Goal: Transaction & Acquisition: Book appointment/travel/reservation

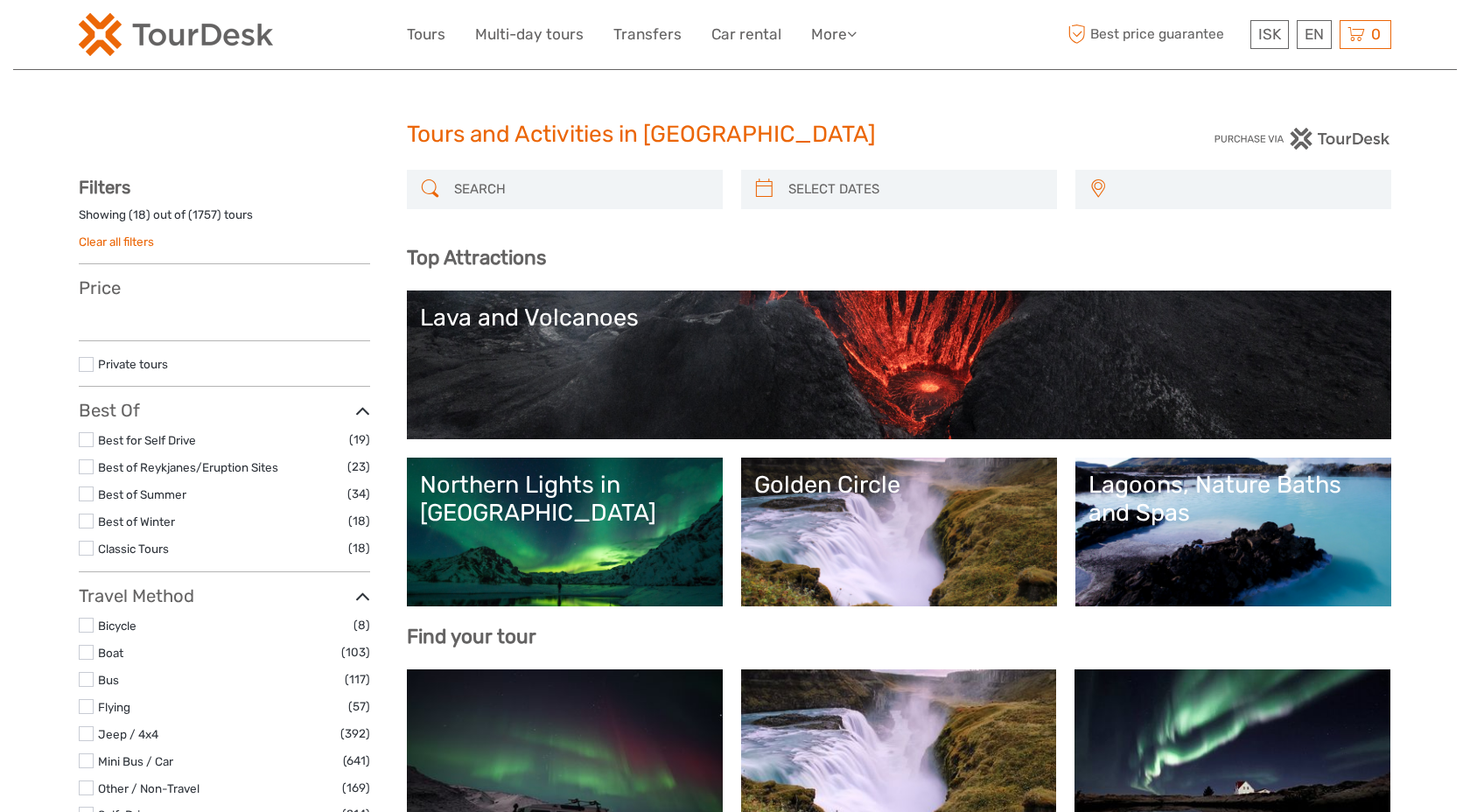
select select
type input "airport"
select select
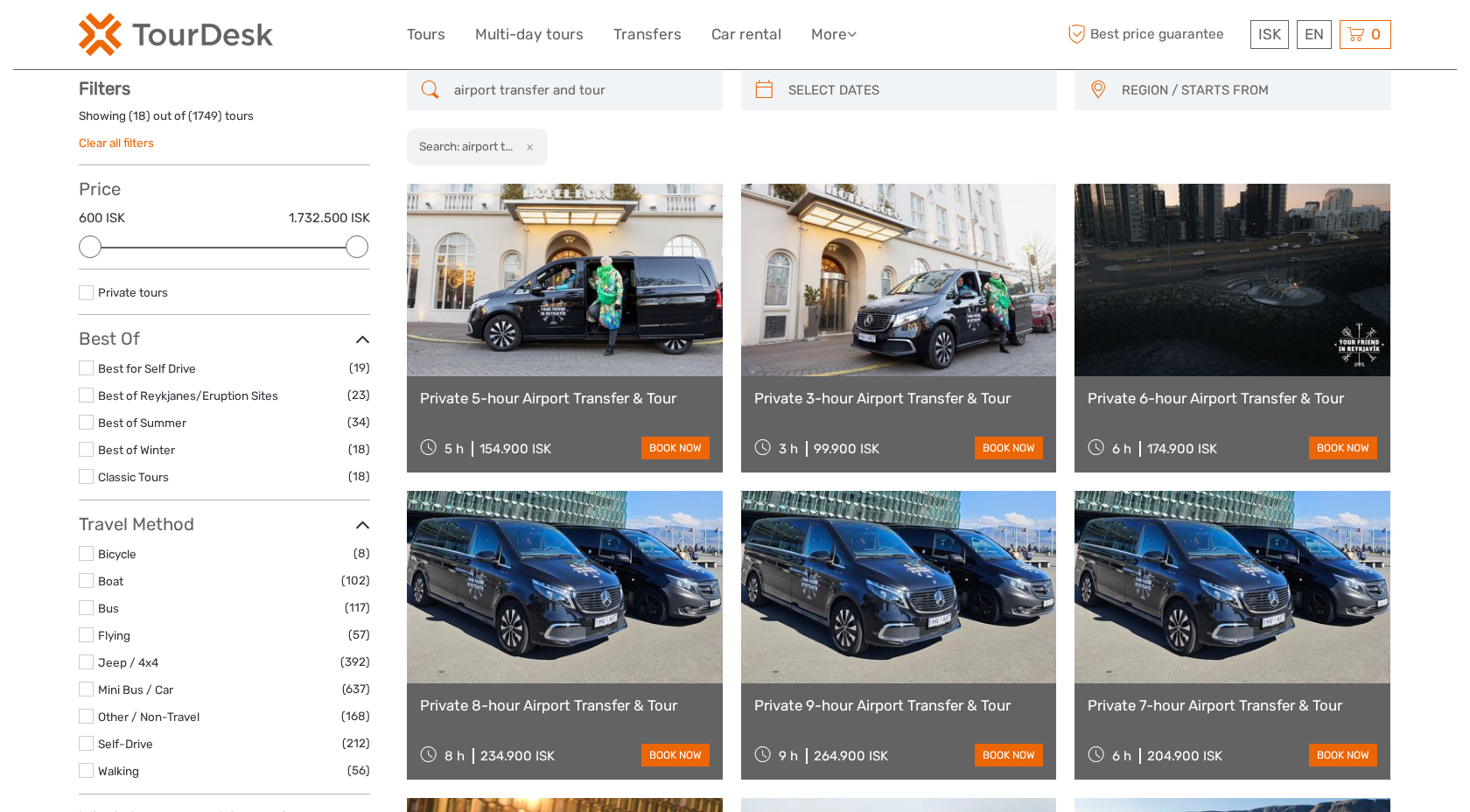
scroll to position [99, 0]
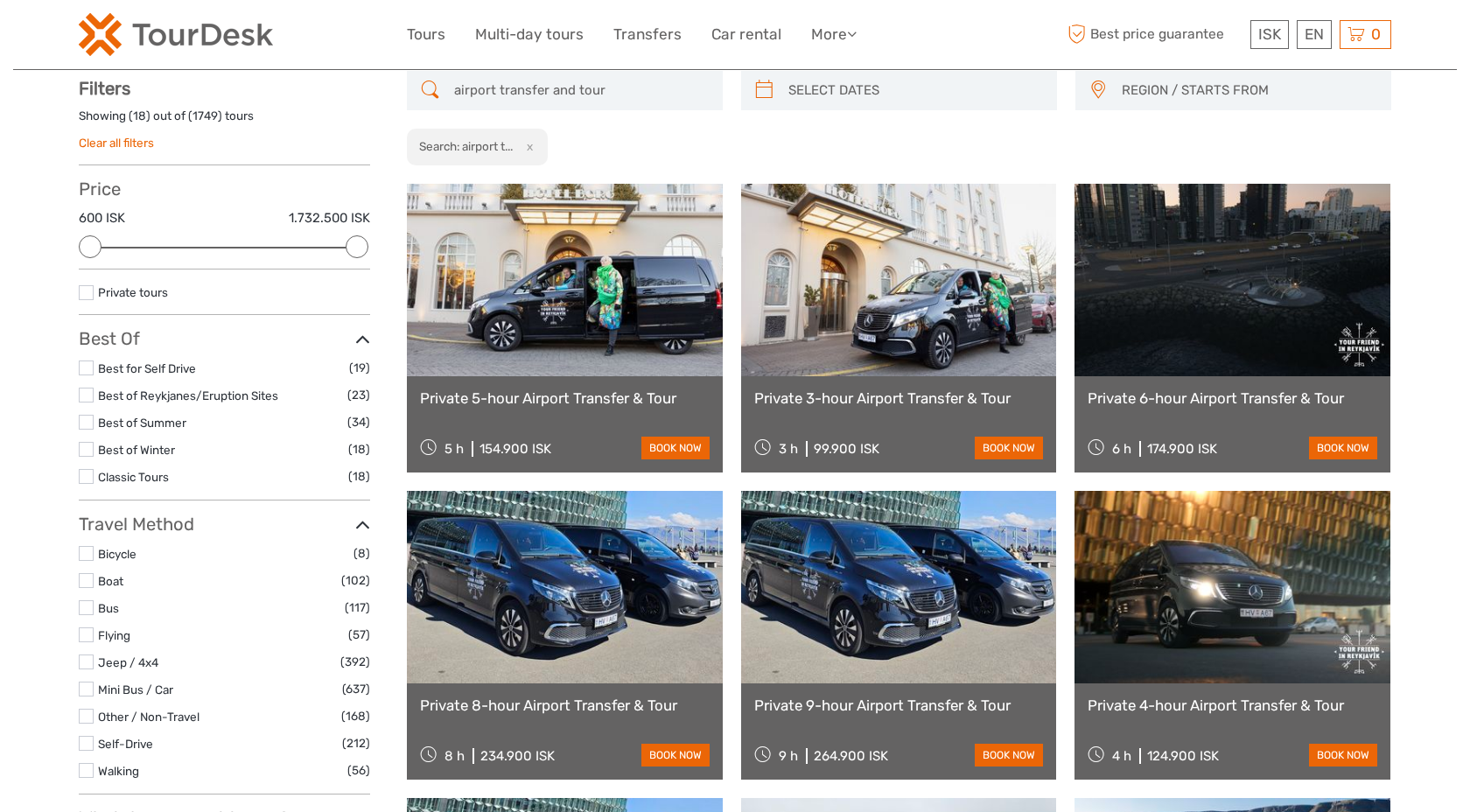
type input "airport transfer and tour"
click at [588, 298] on link at bounding box center [565, 279] width 315 height 192
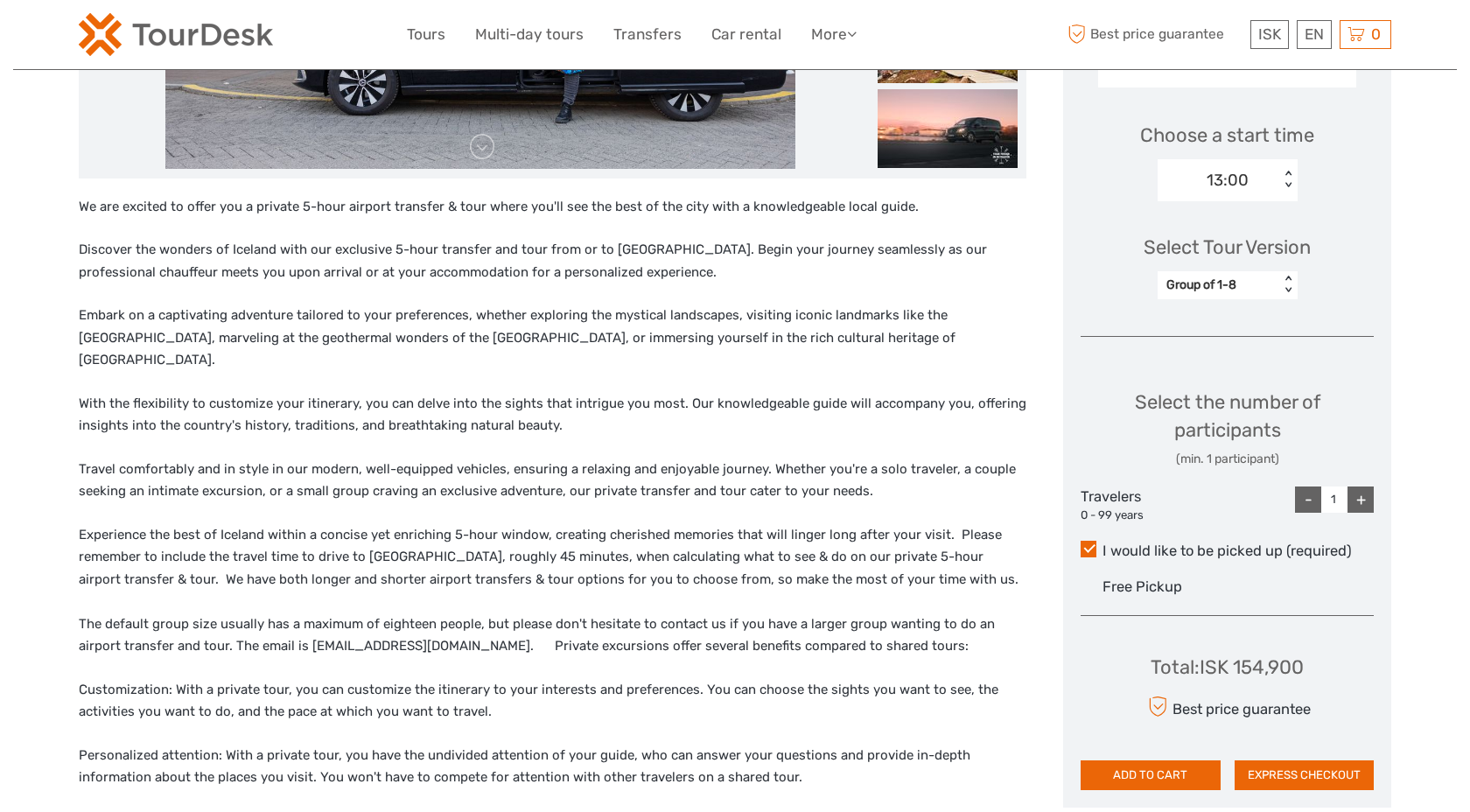
scroll to position [539, 0]
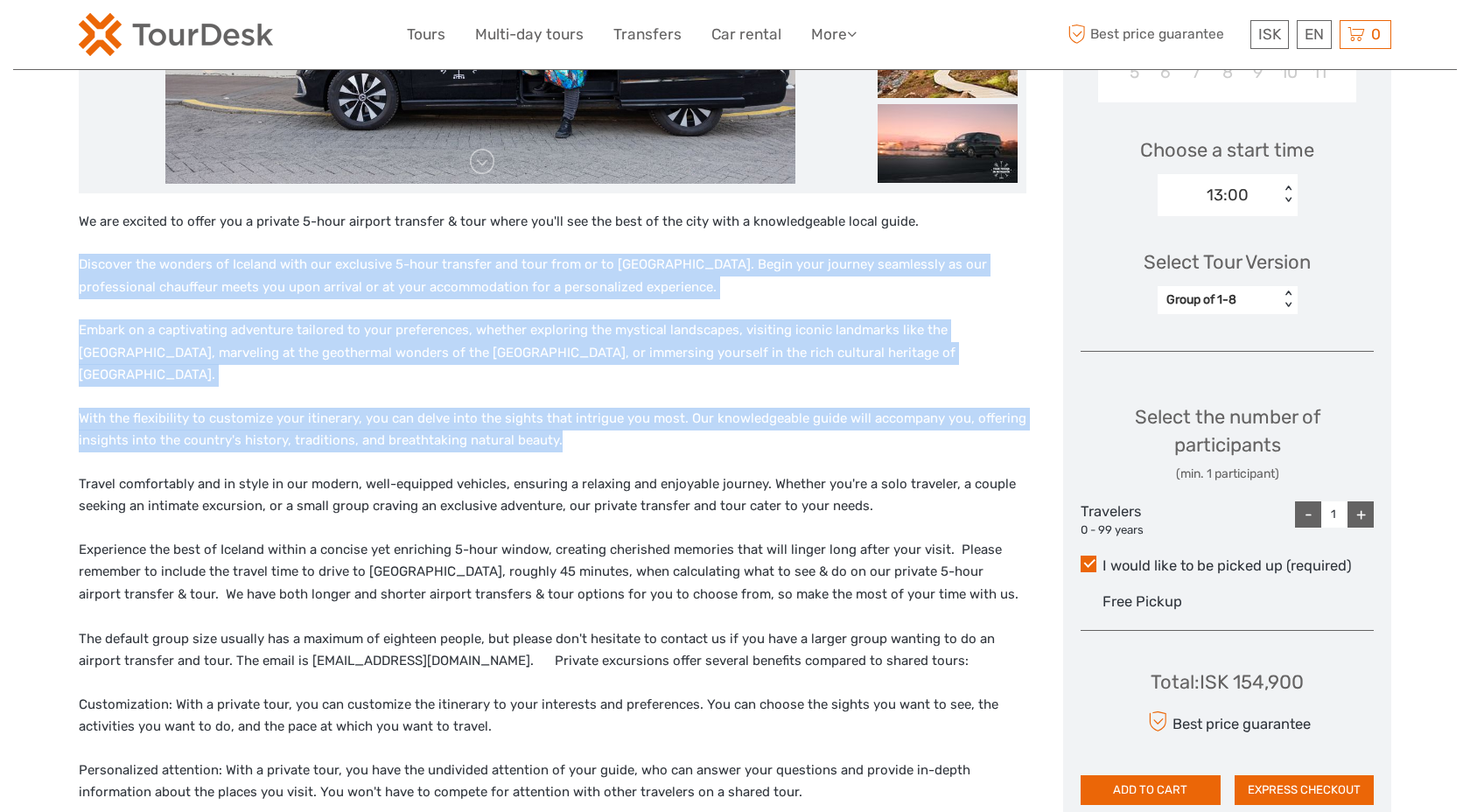
drag, startPoint x: 329, startPoint y: 241, endPoint x: 619, endPoint y: 419, distance: 340.3
click at [619, 419] on div "We are excited to offer you a private 5-hour airport transfer & tour where you'…" at bounding box center [552, 701] width 947 height 980
click at [619, 419] on p "With the flexibility to customize your itinerary, you can delve into the sights…" at bounding box center [552, 430] width 947 height 44
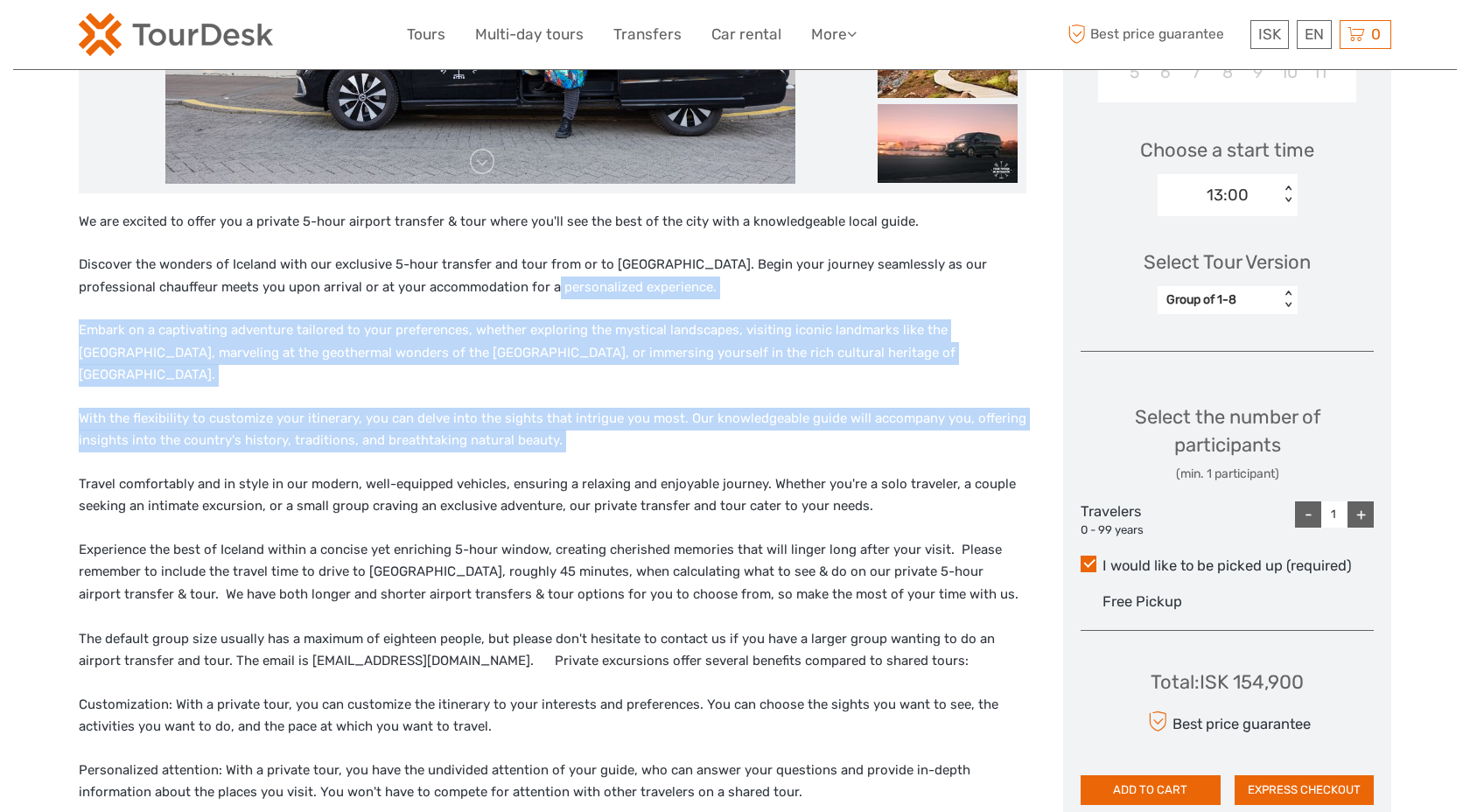
drag, startPoint x: 619, startPoint y: 419, endPoint x: 495, endPoint y: 292, distance: 177.5
click at [495, 292] on div "We are excited to offer you a private 5-hour airport transfer & tour where you'…" at bounding box center [552, 701] width 947 height 980
click at [495, 292] on p "Discover the wonders of Iceland with our exclusive 5-hour transfer and tour fro…" at bounding box center [552, 275] width 947 height 44
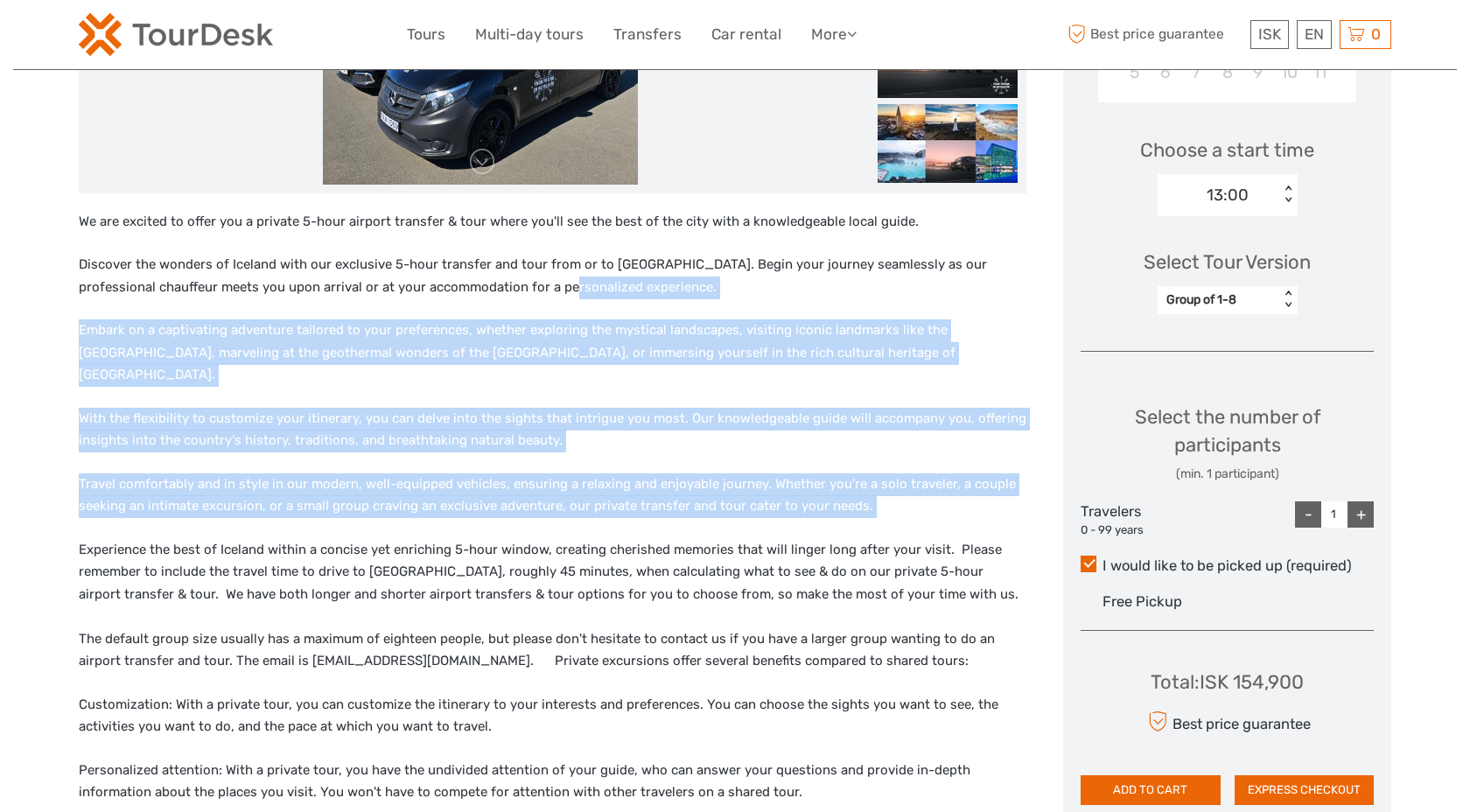
drag, startPoint x: 496, startPoint y: 298, endPoint x: 697, endPoint y: 508, distance: 290.7
click at [697, 508] on div "We are excited to offer you a private 5-hour airport transfer & tour where you'…" at bounding box center [552, 701] width 947 height 980
click at [704, 514] on div "We are excited to offer you a private 5-hour airport transfer & tour where you'…" at bounding box center [552, 701] width 947 height 980
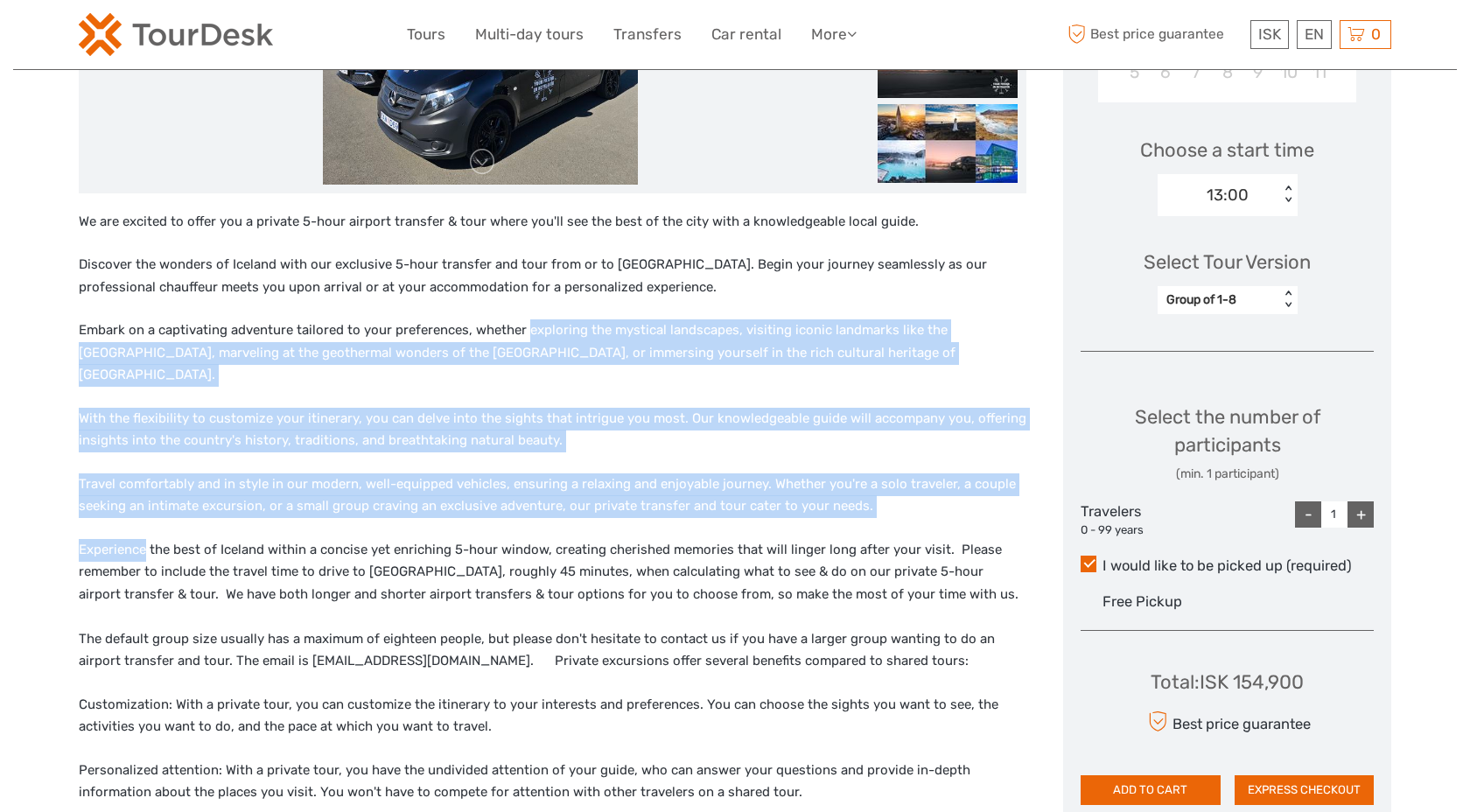
drag, startPoint x: 704, startPoint y: 514, endPoint x: 526, endPoint y: 318, distance: 264.8
click at [526, 319] on div "We are excited to offer you a private 5-hour airport transfer & tour where you'…" at bounding box center [552, 701] width 947 height 980
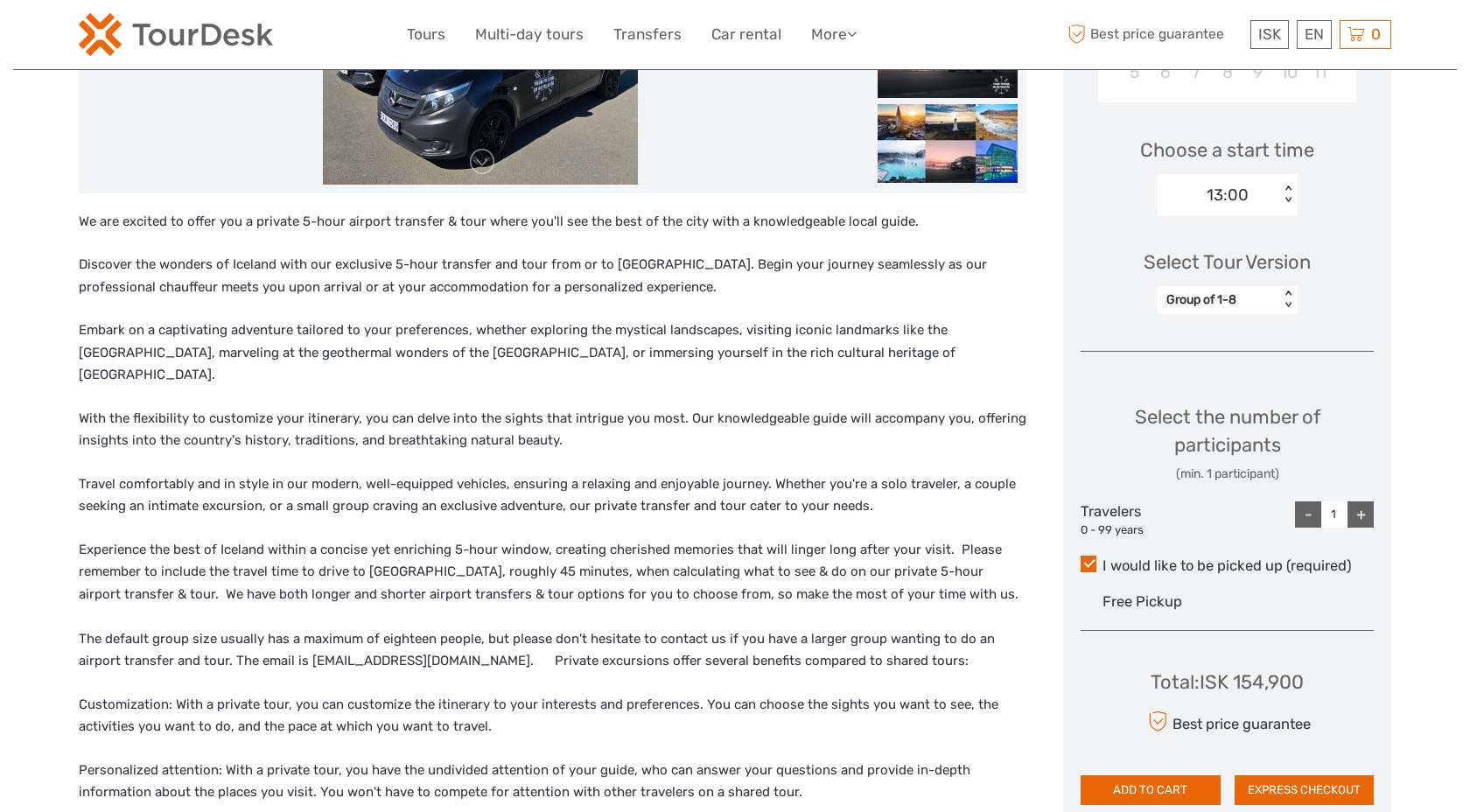
click at [526, 319] on p "Embark on a captivating adventure tailored to your preferences, whether explori…" at bounding box center [552, 353] width 947 height 67
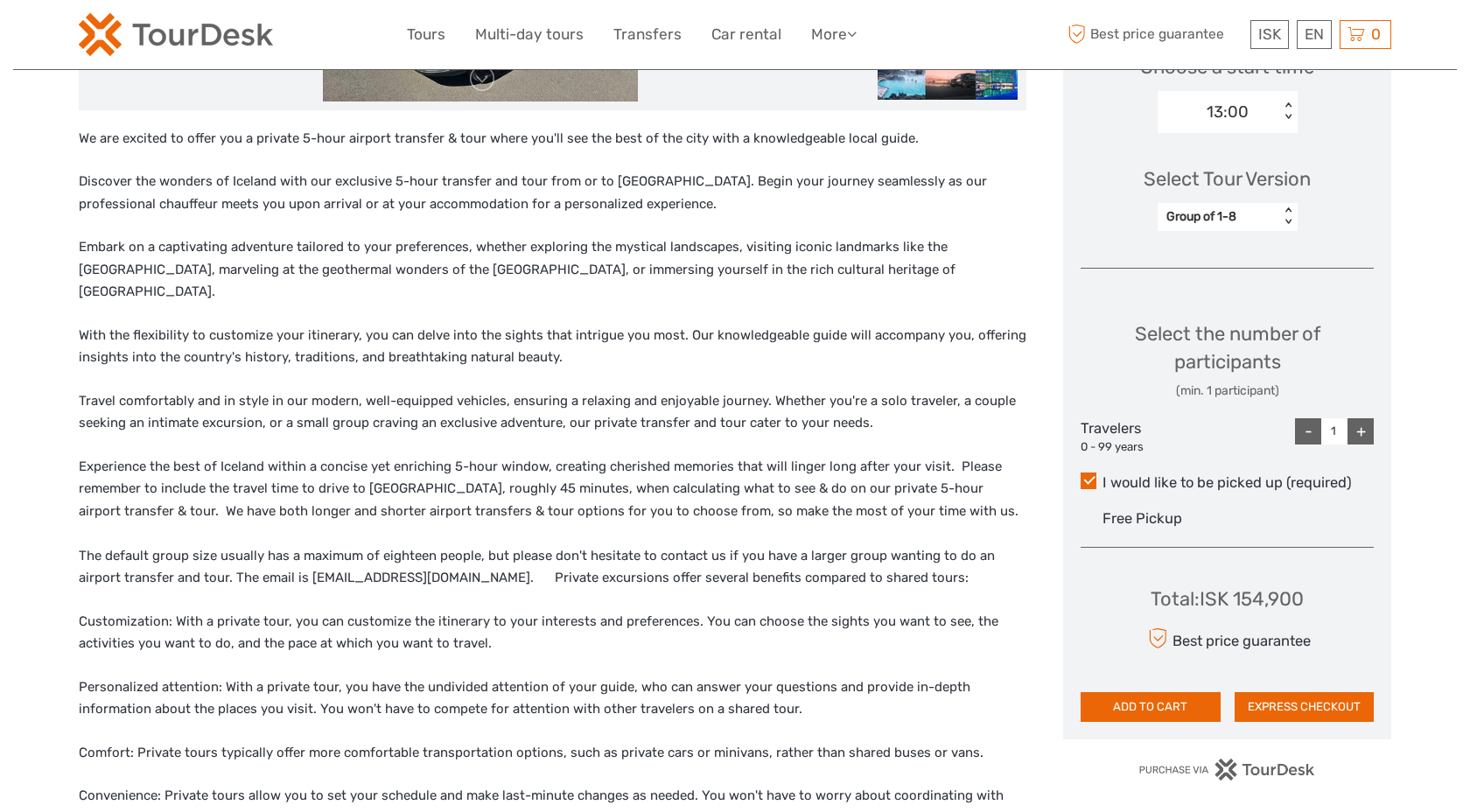
scroll to position [665, 0]
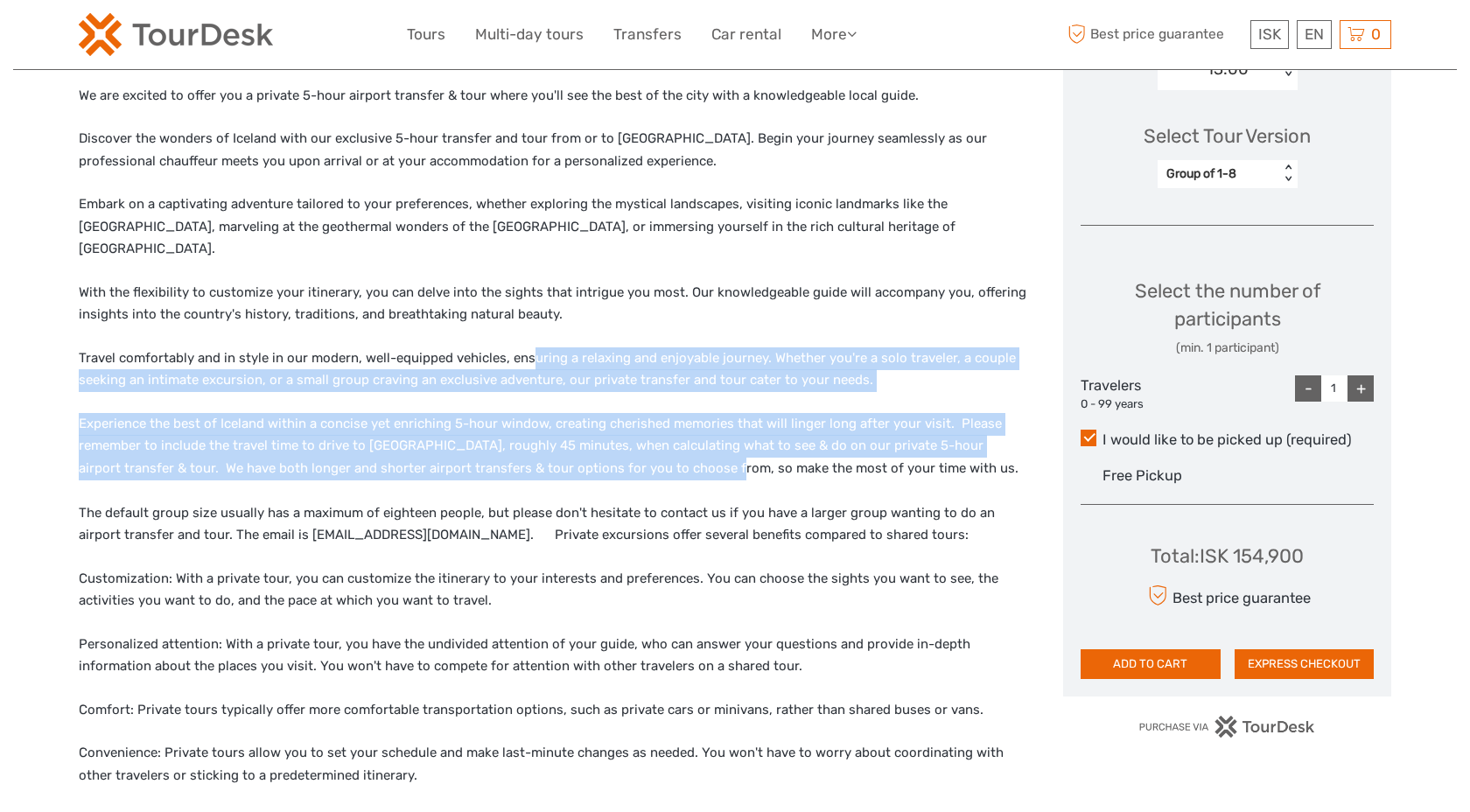
drag, startPoint x: 528, startPoint y: 324, endPoint x: 644, endPoint y: 455, distance: 175.0
click at [644, 455] on div "We are excited to offer you a private 5-hour airport transfer & tour where you'…" at bounding box center [552, 575] width 947 height 980
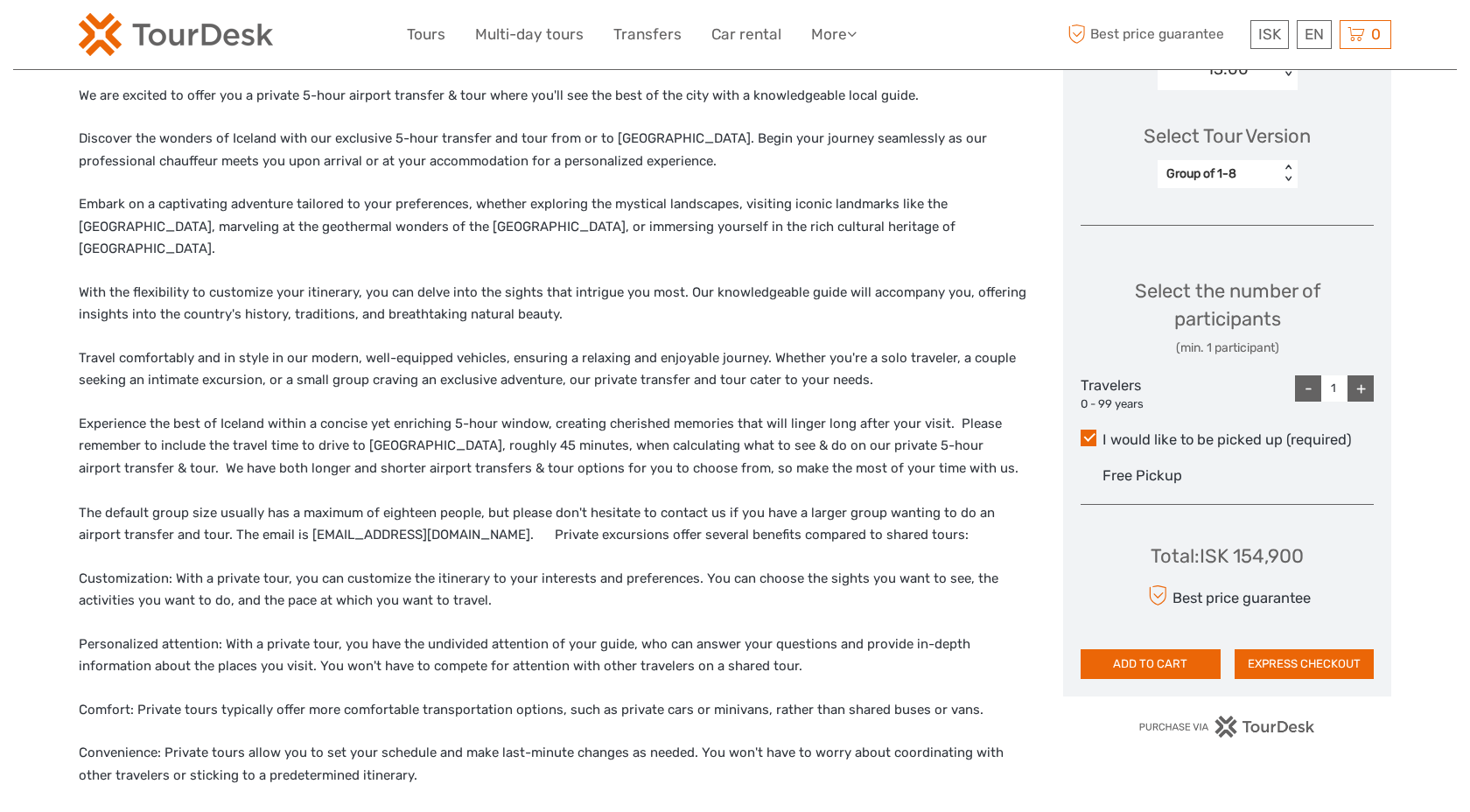
click at [645, 456] on p "Experience the best of Iceland within a concise yet enriching 5-hour window, cr…" at bounding box center [552, 480] width 947 height 134
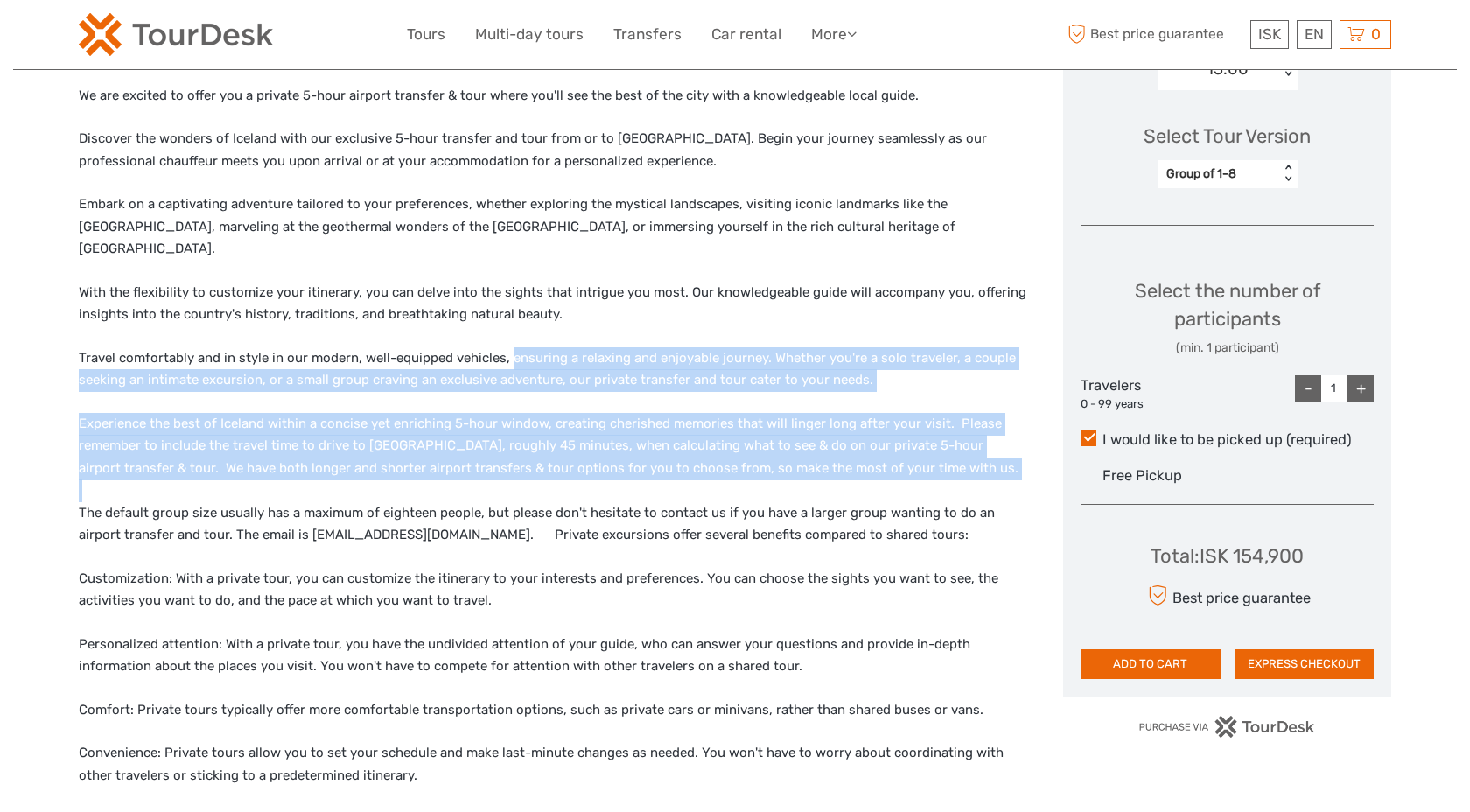
drag, startPoint x: 645, startPoint y: 456, endPoint x: 540, endPoint y: 329, distance: 164.8
click at [540, 329] on div "We are excited to offer you a private 5-hour airport transfer & tour where you'…" at bounding box center [552, 575] width 947 height 980
click at [540, 347] on p "Travel comfortably and in style in our modern, well-equipped vehicles, ensuring…" at bounding box center [552, 369] width 947 height 44
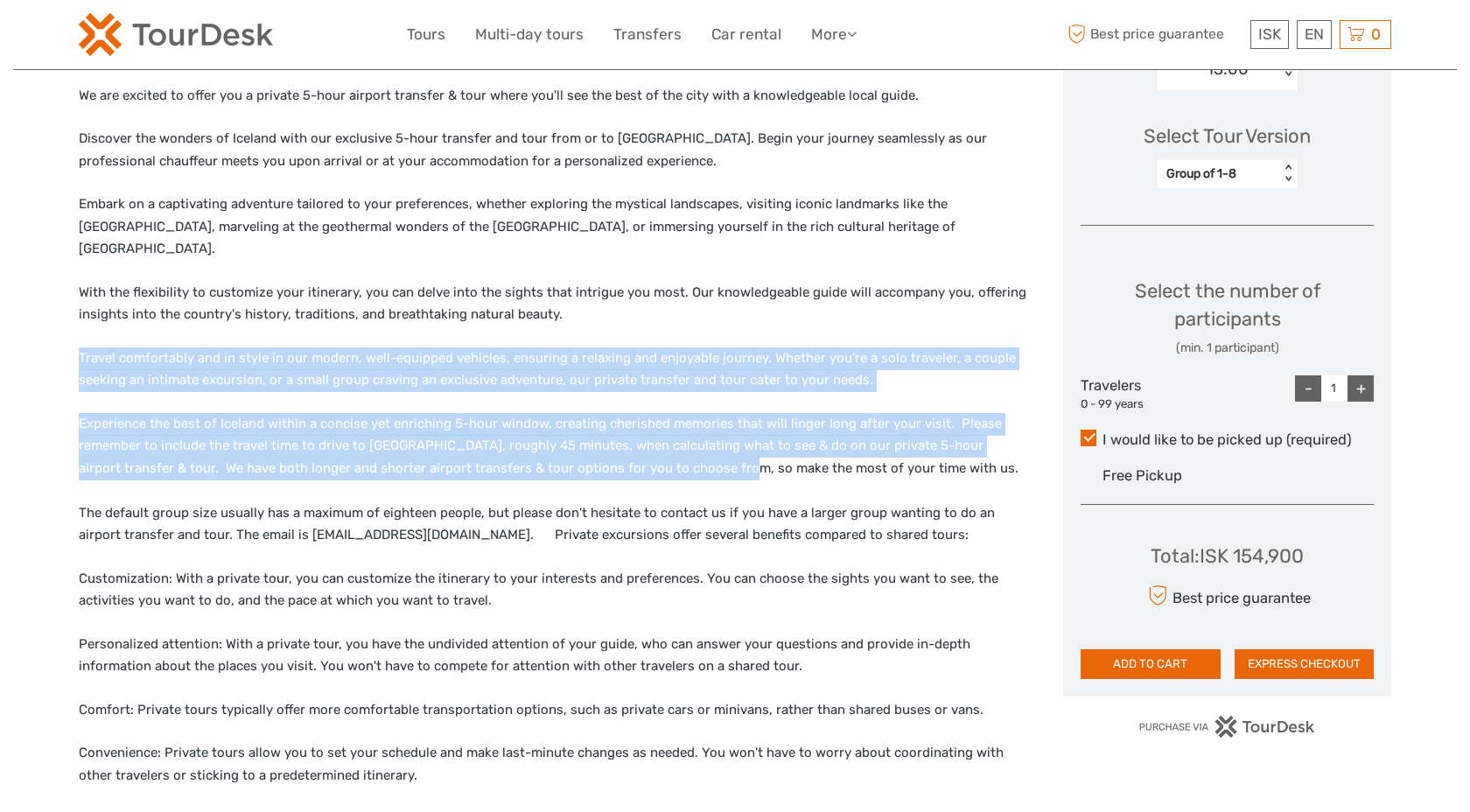
drag, startPoint x: 530, startPoint y: 312, endPoint x: 671, endPoint y: 457, distance: 202.3
click at [666, 451] on div "We are excited to offer you a private 5-hour airport transfer & tour where you'…" at bounding box center [552, 575] width 947 height 980
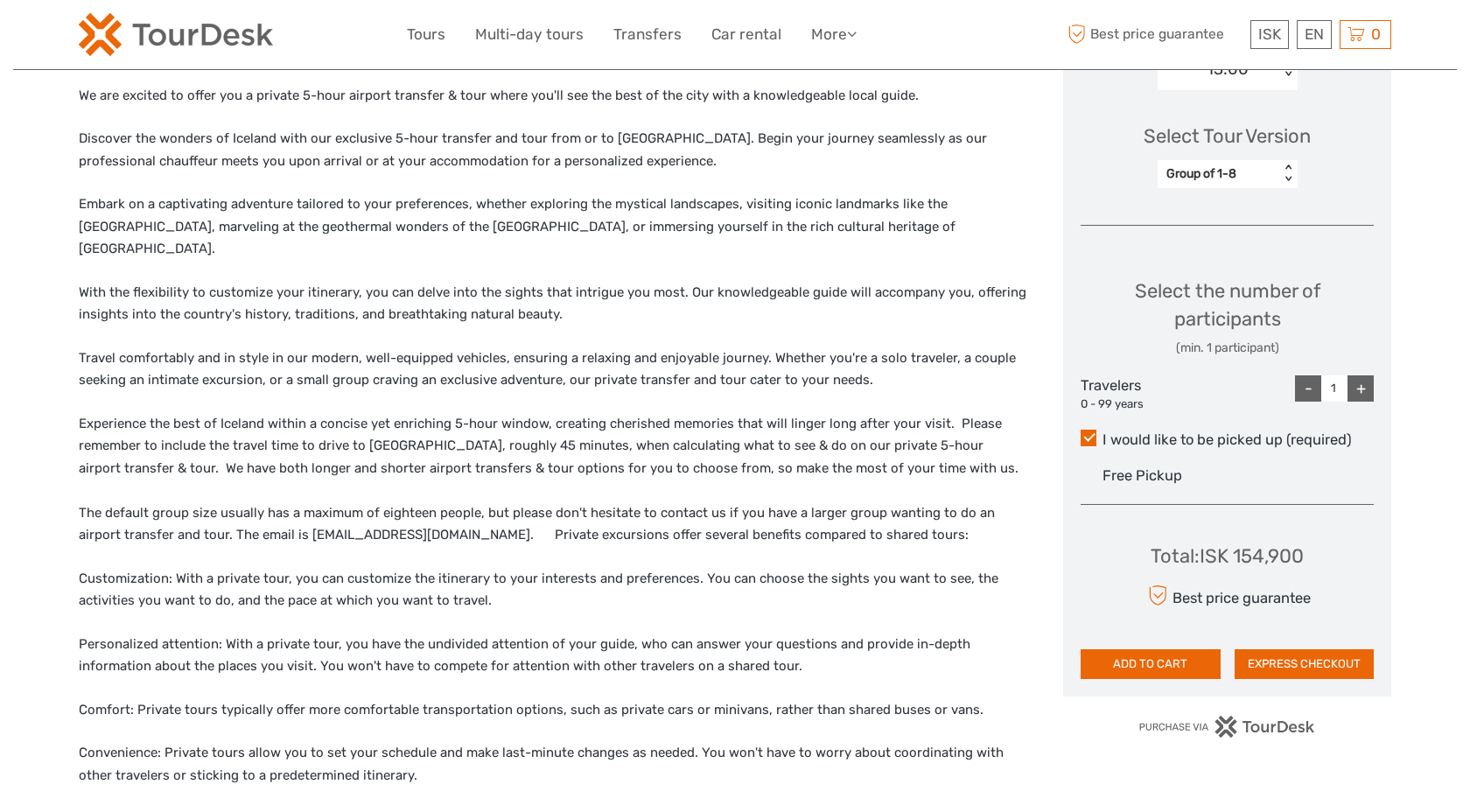
click at [671, 457] on p "Experience the best of Iceland within a concise yet enriching 5-hour window, cr…" at bounding box center [552, 480] width 947 height 134
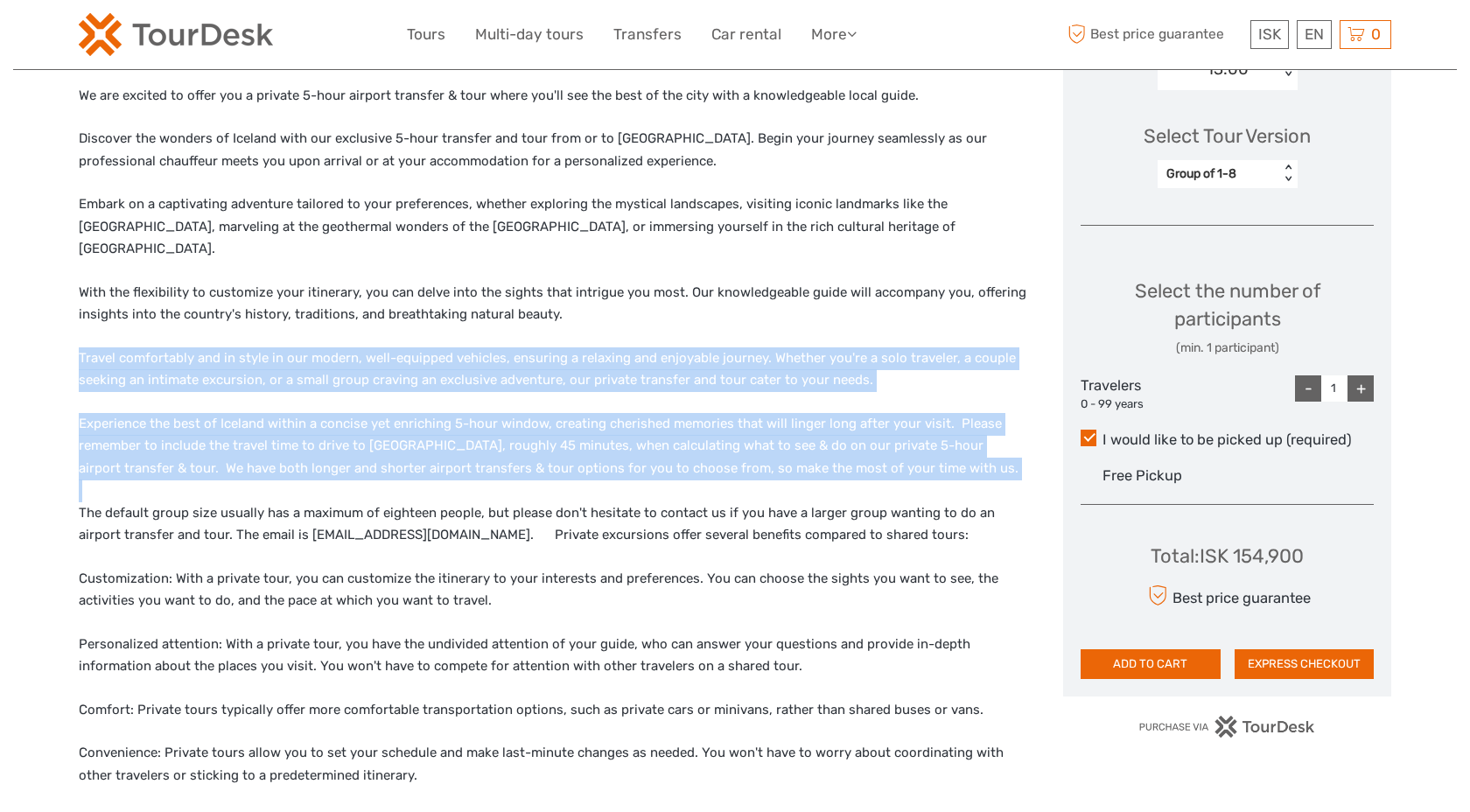
drag, startPoint x: 671, startPoint y: 457, endPoint x: 564, endPoint y: 321, distance: 173.0
click at [564, 321] on div "We are excited to offer you a private 5-hour airport transfer & tour where you'…" at bounding box center [552, 575] width 947 height 980
click at [563, 320] on div "We are excited to offer you a private 5-hour airport transfer & tour where you'…" at bounding box center [552, 575] width 947 height 980
drag, startPoint x: 563, startPoint y: 320, endPoint x: 864, endPoint y: 434, distance: 321.9
click at [864, 434] on div "We are excited to offer you a private 5-hour airport transfer & tour where you'…" at bounding box center [552, 575] width 947 height 980
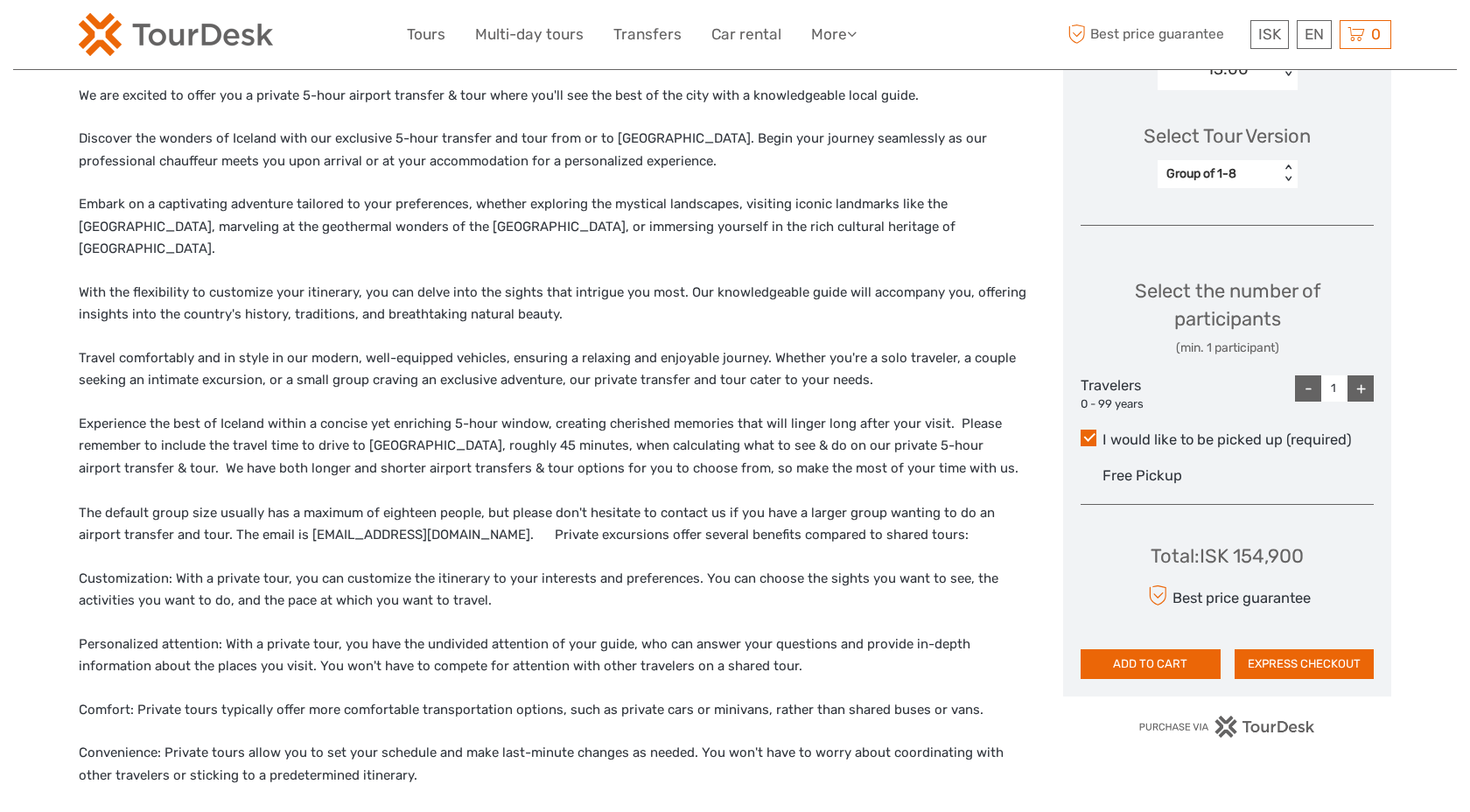
click at [889, 440] on p "Experience the best of Iceland within a concise yet enriching 5-hour window, cr…" at bounding box center [552, 480] width 947 height 134
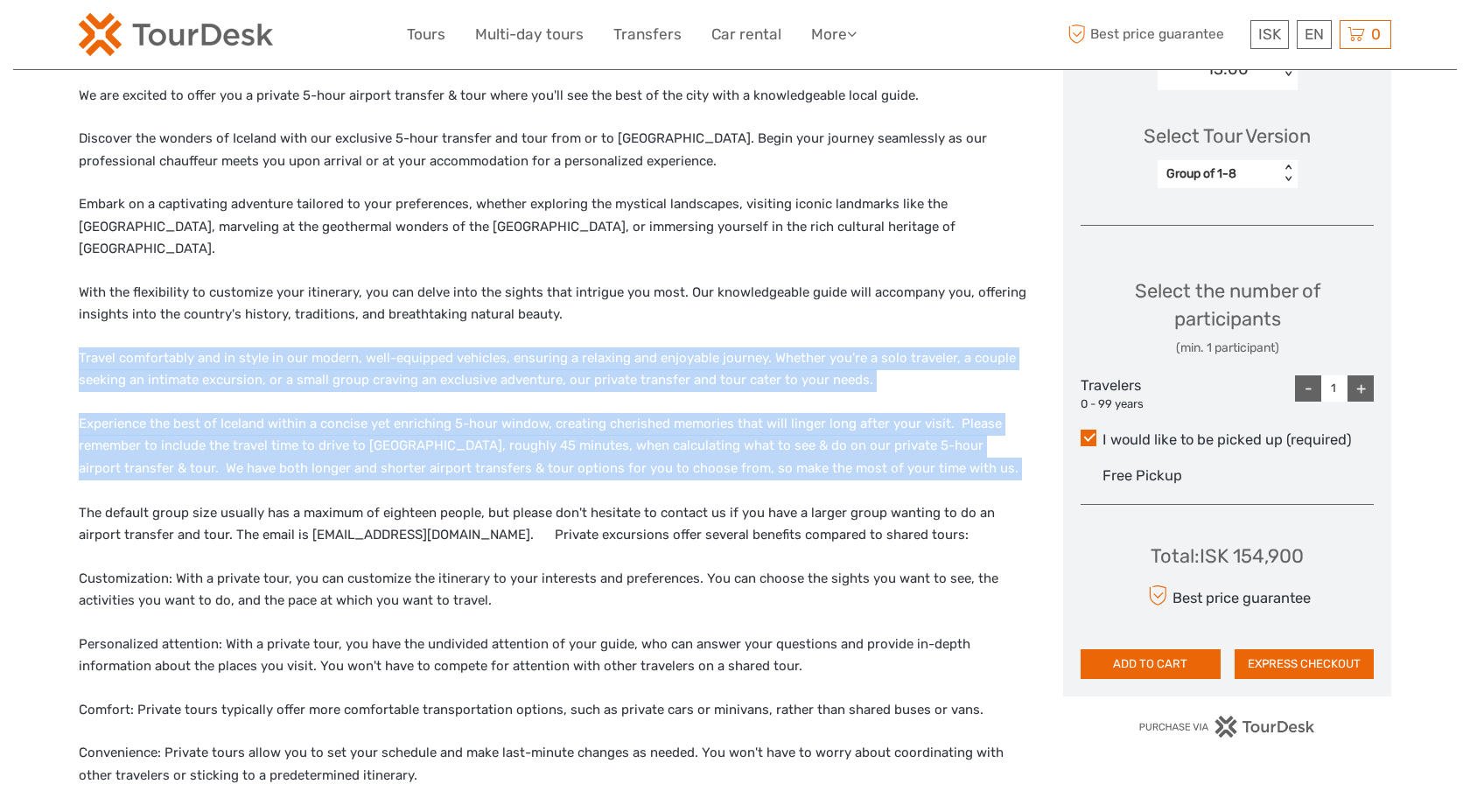
drag, startPoint x: 890, startPoint y: 440, endPoint x: 787, endPoint y: 315, distance: 162.0
click at [793, 320] on div "We are excited to offer you a private 5-hour airport transfer & tour where you'…" at bounding box center [552, 575] width 947 height 980
click at [787, 315] on div "We are excited to offer you a private 5-hour airport transfer & tour where you'…" at bounding box center [552, 575] width 947 height 980
drag, startPoint x: 787, startPoint y: 315, endPoint x: 921, endPoint y: 455, distance: 193.8
click at [915, 449] on div "We are excited to offer you a private 5-hour airport transfer & tour where you'…" at bounding box center [552, 575] width 947 height 980
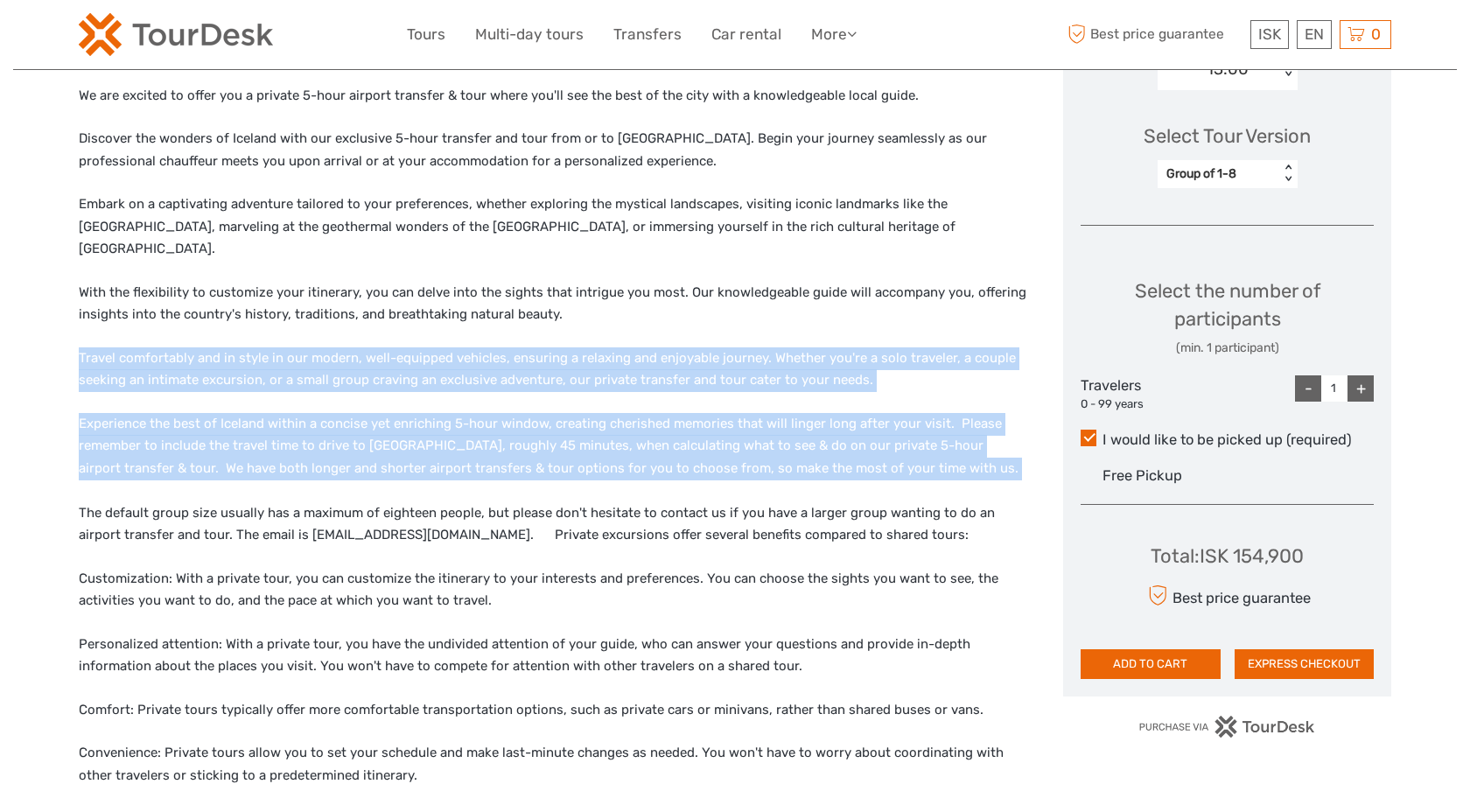
click at [921, 455] on p "Experience the best of Iceland within a concise yet enriching 5-hour window, cr…" at bounding box center [552, 480] width 947 height 134
drag, startPoint x: 921, startPoint y: 455, endPoint x: 793, endPoint y: 294, distance: 205.7
click at [793, 294] on div "We are excited to offer you a private 5-hour airport transfer & tour where you'…" at bounding box center [552, 575] width 947 height 980
click at [793, 295] on p "With the flexibility to customize your itinerary, you can delve into the sights…" at bounding box center [552, 304] width 947 height 44
drag, startPoint x: 793, startPoint y: 295, endPoint x: 922, endPoint y: 447, distance: 199.4
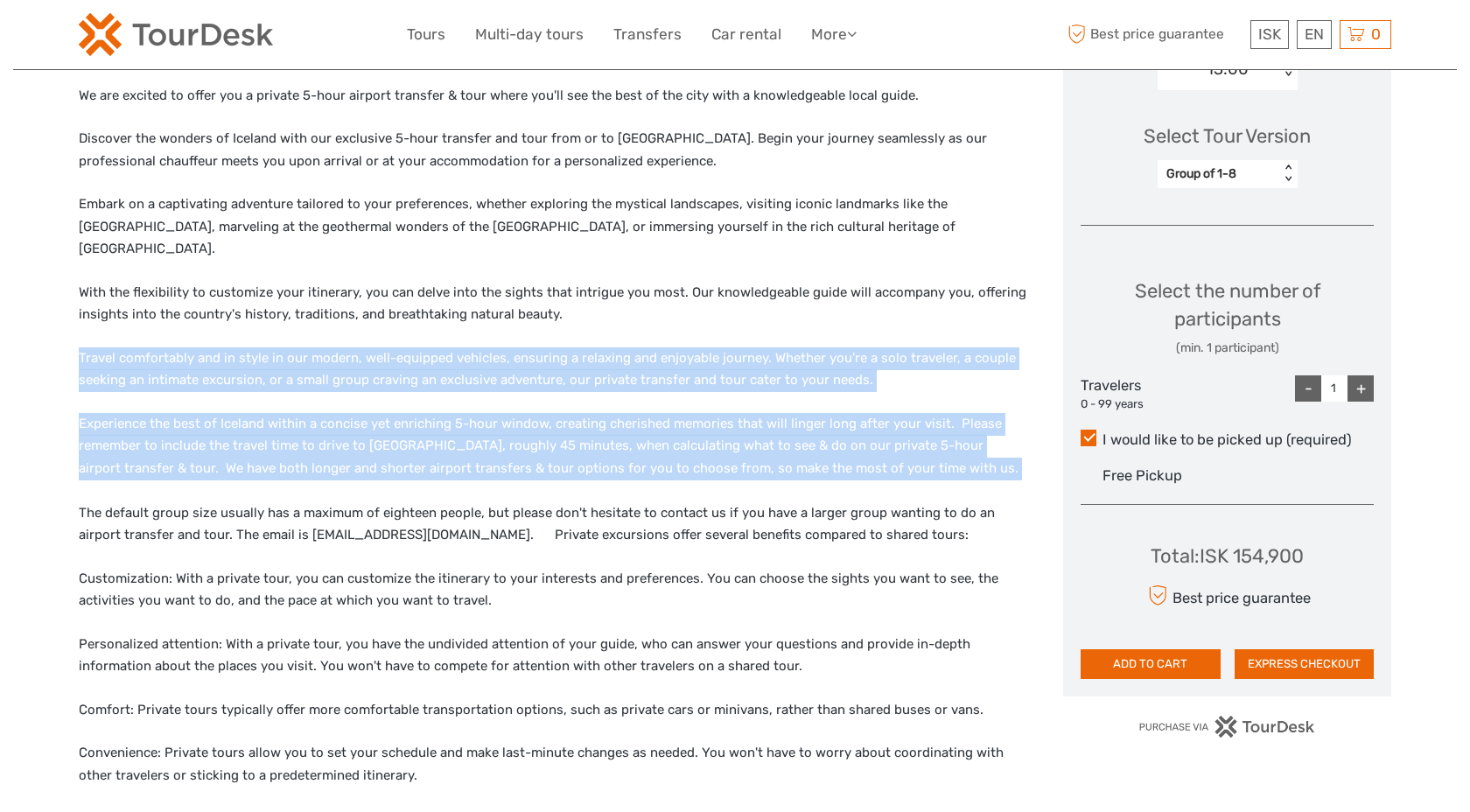
click at [922, 447] on div "We are excited to offer you a private 5-hour airport transfer & tour where you'…" at bounding box center [552, 575] width 947 height 980
click at [922, 447] on p "Experience the best of Iceland within a concise yet enriching 5-hour window, cr…" at bounding box center [552, 480] width 947 height 134
drag, startPoint x: 922, startPoint y: 447, endPoint x: 805, endPoint y: 306, distance: 183.2
click at [808, 307] on div "We are excited to offer you a private 5-hour airport transfer & tour where you'…" at bounding box center [552, 575] width 947 height 980
click at [805, 306] on div "We are excited to offer you a private 5-hour airport transfer & tour where you'…" at bounding box center [552, 575] width 947 height 980
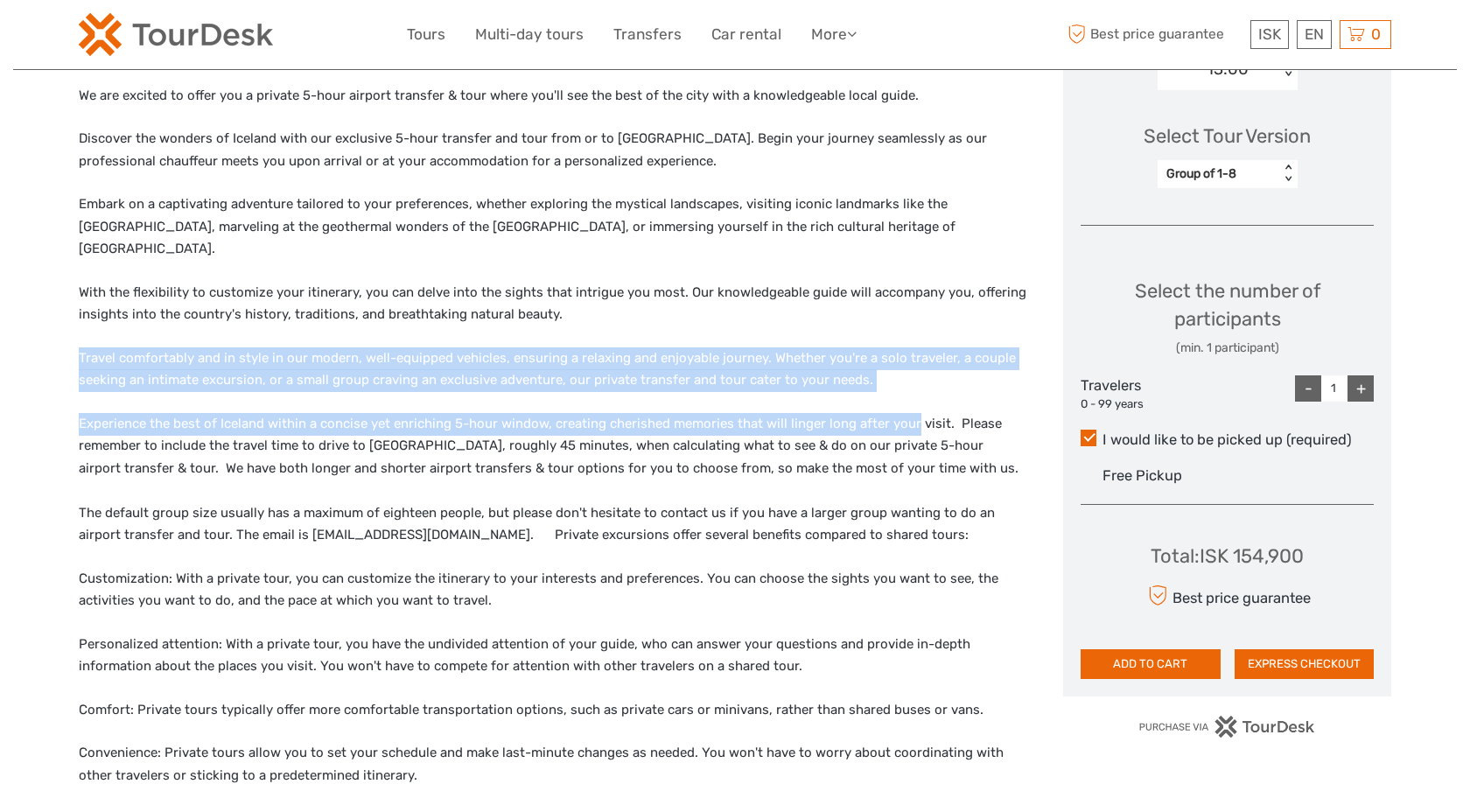
drag, startPoint x: 805, startPoint y: 306, endPoint x: 899, endPoint y: 410, distance: 140.2
click at [899, 410] on div "We are excited to offer you a private 5-hour airport transfer & tour where you'…" at bounding box center [552, 575] width 947 height 980
click at [899, 413] on p "Experience the best of Iceland within a concise yet enriching 5-hour window, cr…" at bounding box center [552, 480] width 947 height 134
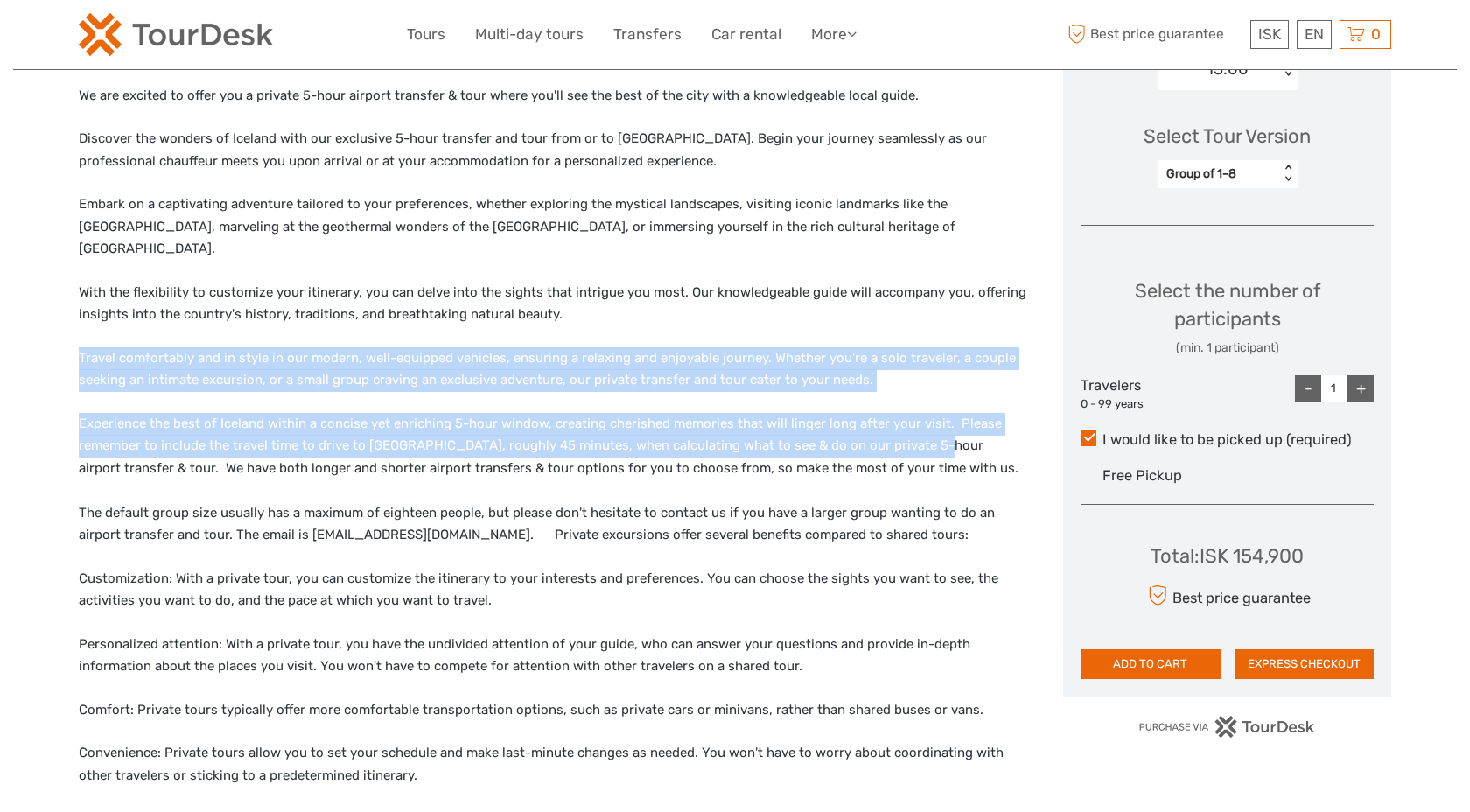
drag, startPoint x: 907, startPoint y: 430, endPoint x: 811, endPoint y: 309, distance: 154.5
click at [818, 313] on div "We are excited to offer you a private 5-hour airport transfer & tour where you'…" at bounding box center [552, 575] width 947 height 980
click at [811, 309] on div "We are excited to offer you a private 5-hour airport transfer & tour where you'…" at bounding box center [552, 575] width 947 height 980
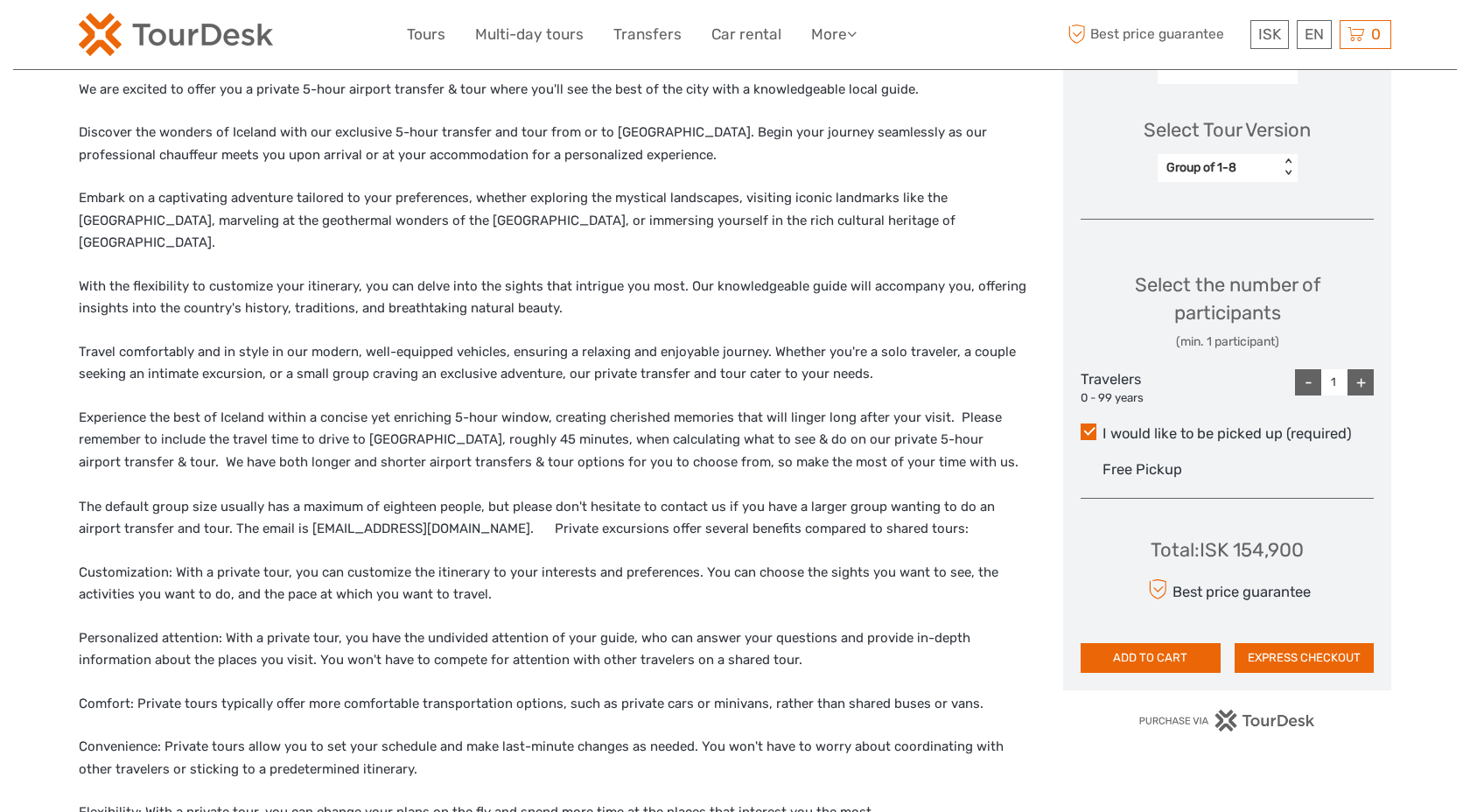
scroll to position [673, 0]
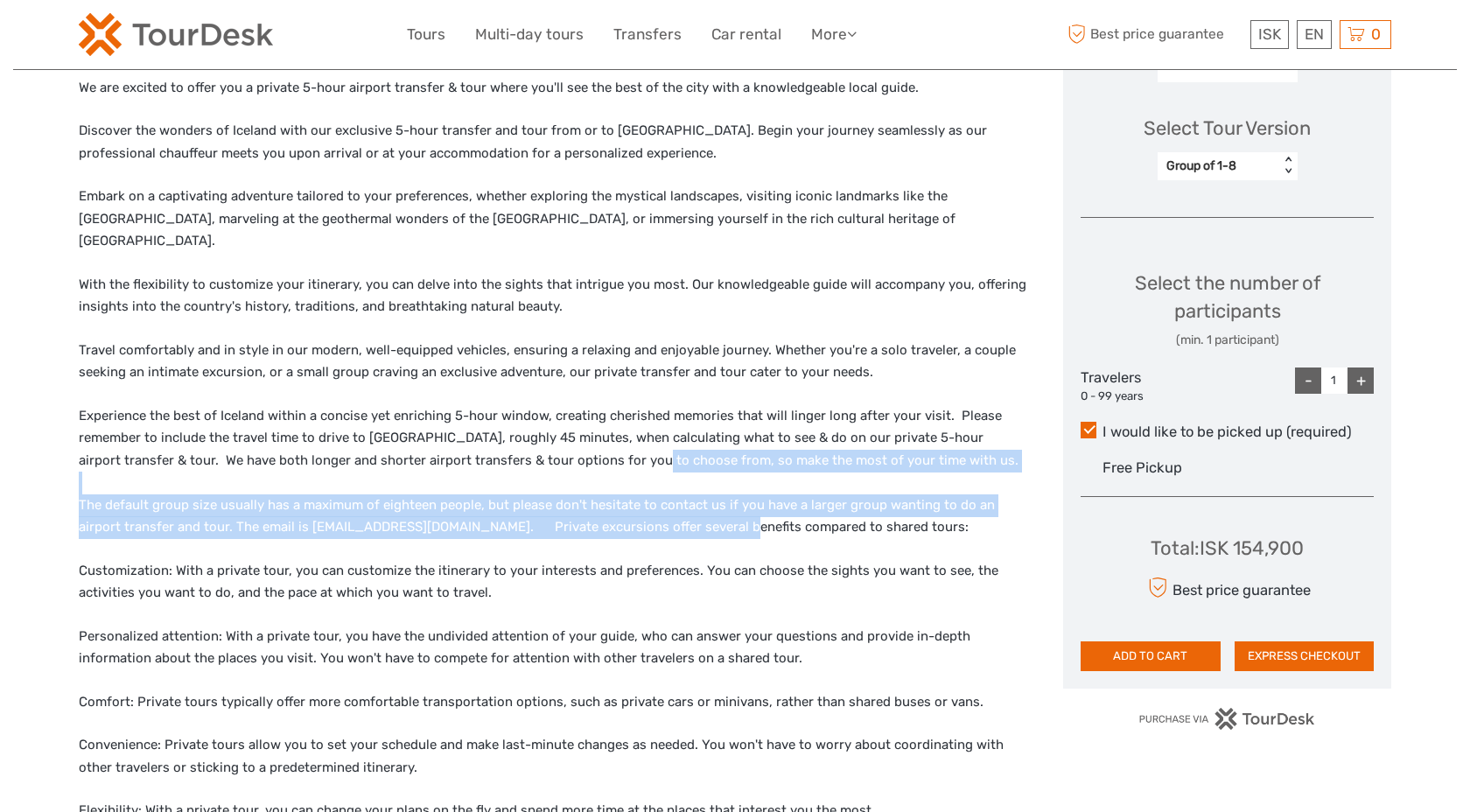
drag, startPoint x: 571, startPoint y: 429, endPoint x: 685, endPoint y: 517, distance: 144.0
click at [684, 516] on div "We are excited to offer you a private 5-hour airport transfer & tour where you'…" at bounding box center [552, 567] width 947 height 980
click at [685, 517] on div "We are excited to offer you a private 5-hour airport transfer & tour where you'…" at bounding box center [552, 567] width 947 height 980
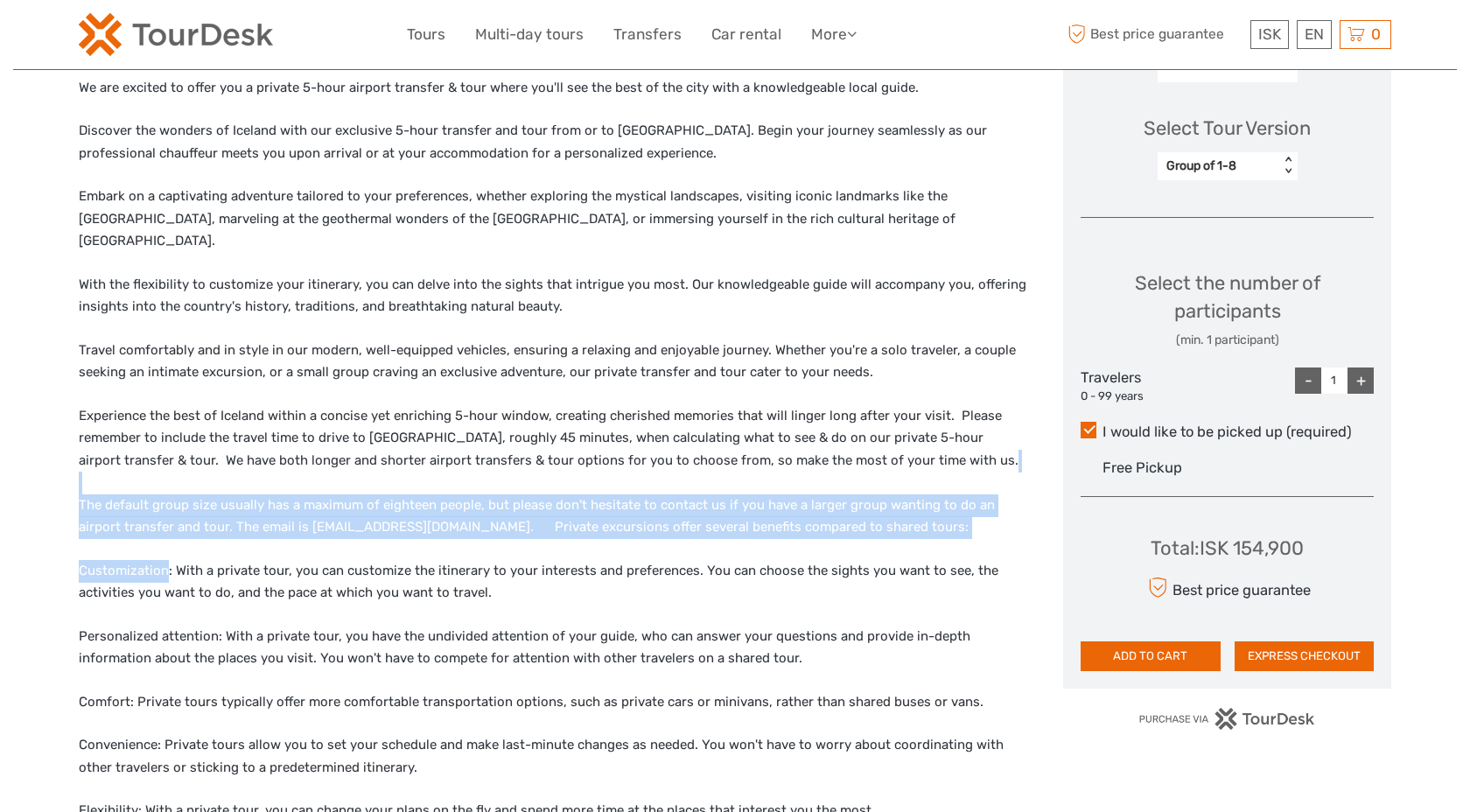
drag, startPoint x: 685, startPoint y: 517, endPoint x: 635, endPoint y: 456, distance: 78.9
click at [635, 456] on div "We are excited to offer you a private 5-hour airport transfer & tour where you'…" at bounding box center [552, 567] width 947 height 980
click at [635, 456] on p "Experience the best of Iceland within a concise yet enriching 5-hour window, cr…" at bounding box center [552, 472] width 947 height 134
drag, startPoint x: 635, startPoint y: 456, endPoint x: 697, endPoint y: 517, distance: 87.0
click at [697, 517] on div "We are excited to offer you a private 5-hour airport transfer & tour where you'…" at bounding box center [552, 567] width 947 height 980
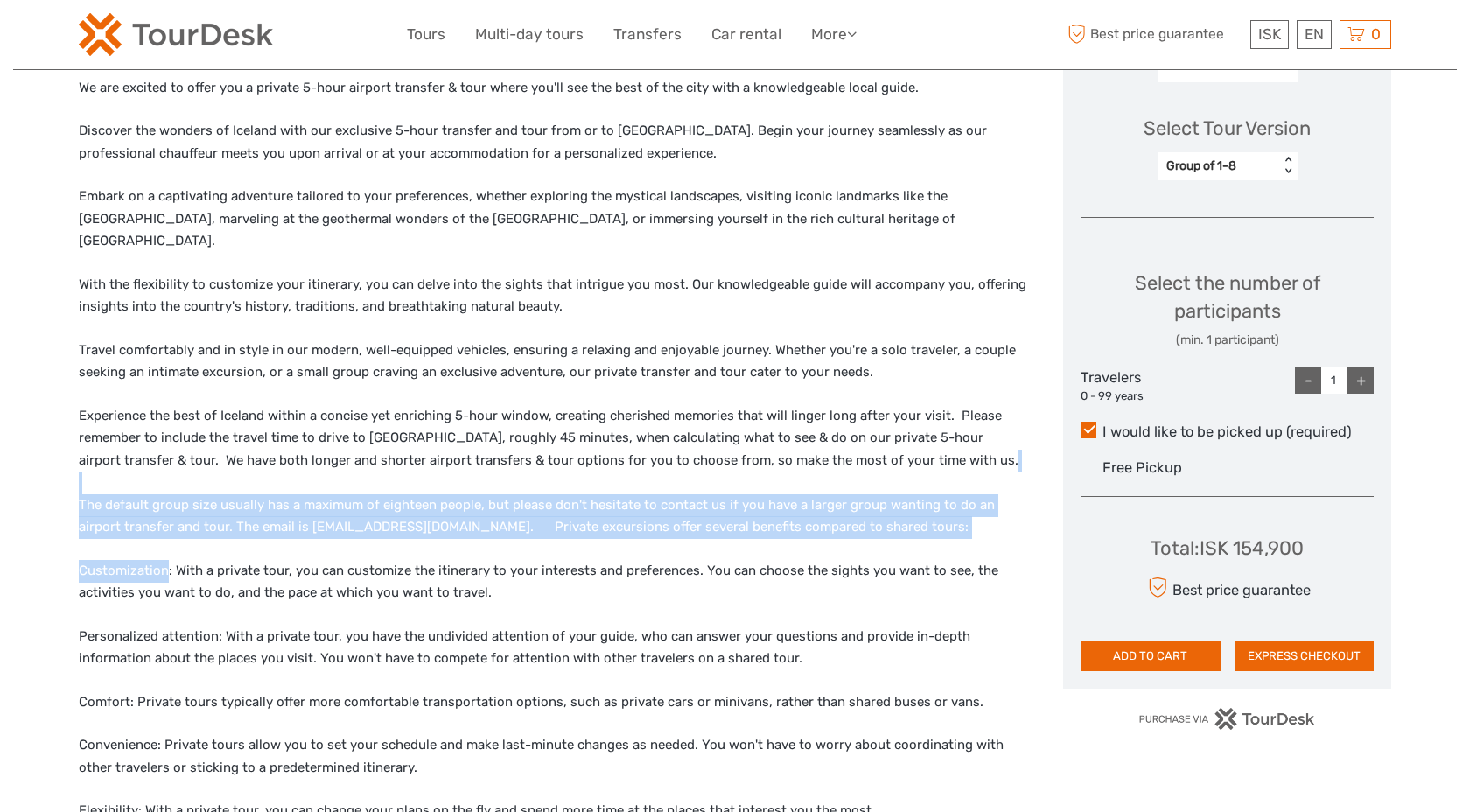
click at [697, 517] on div "We are excited to offer you a private 5-hour airport transfer & tour where you'…" at bounding box center [552, 567] width 947 height 980
drag, startPoint x: 697, startPoint y: 512, endPoint x: 653, endPoint y: 458, distance: 69.7
click at [653, 458] on p "Experience the best of Iceland within a concise yet enriching 5-hour window, cr…" at bounding box center [552, 472] width 947 height 134
click at [653, 457] on p "Experience the best of Iceland within a concise yet enriching 5-hour window, cr…" at bounding box center [552, 472] width 947 height 134
drag, startPoint x: 653, startPoint y: 457, endPoint x: 916, endPoint y: 509, distance: 268.1
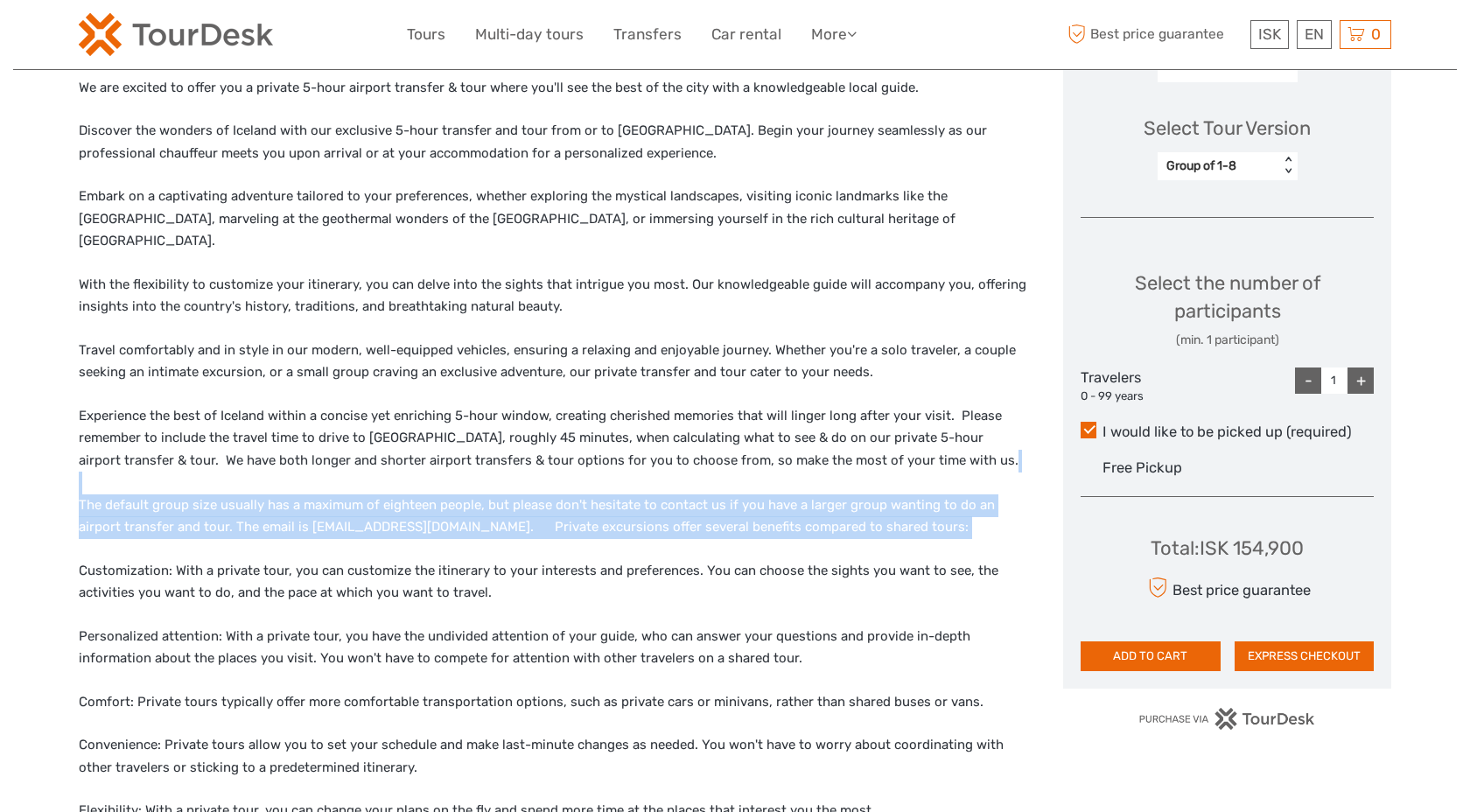
click at [916, 509] on p "Experience the best of Iceland within a concise yet enriching 5-hour window, cr…" at bounding box center [552, 472] width 947 height 134
click at [916, 510] on p "Experience the best of Iceland within a concise yet enriching 5-hour window, cr…" at bounding box center [552, 472] width 947 height 134
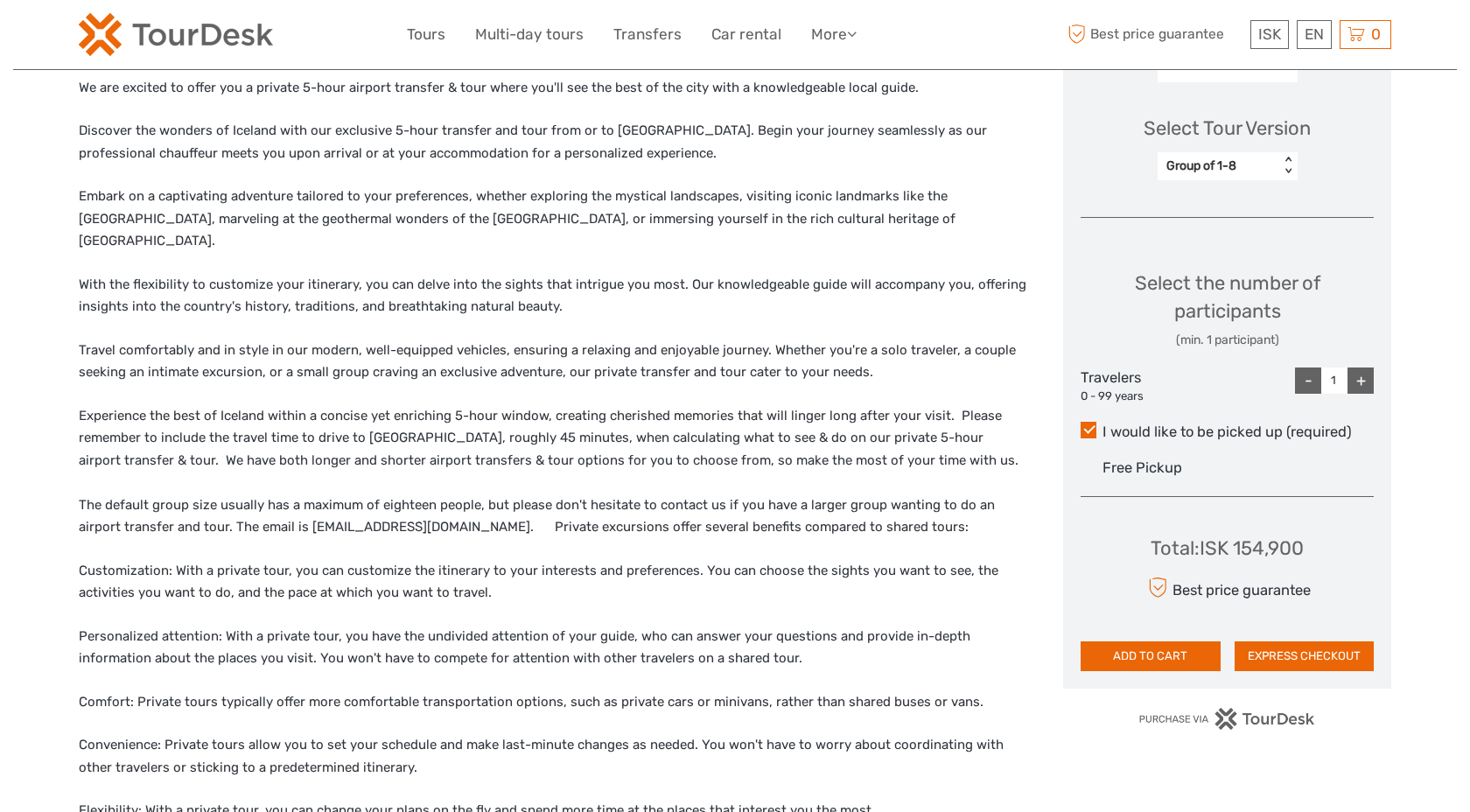
scroll to position [359, 0]
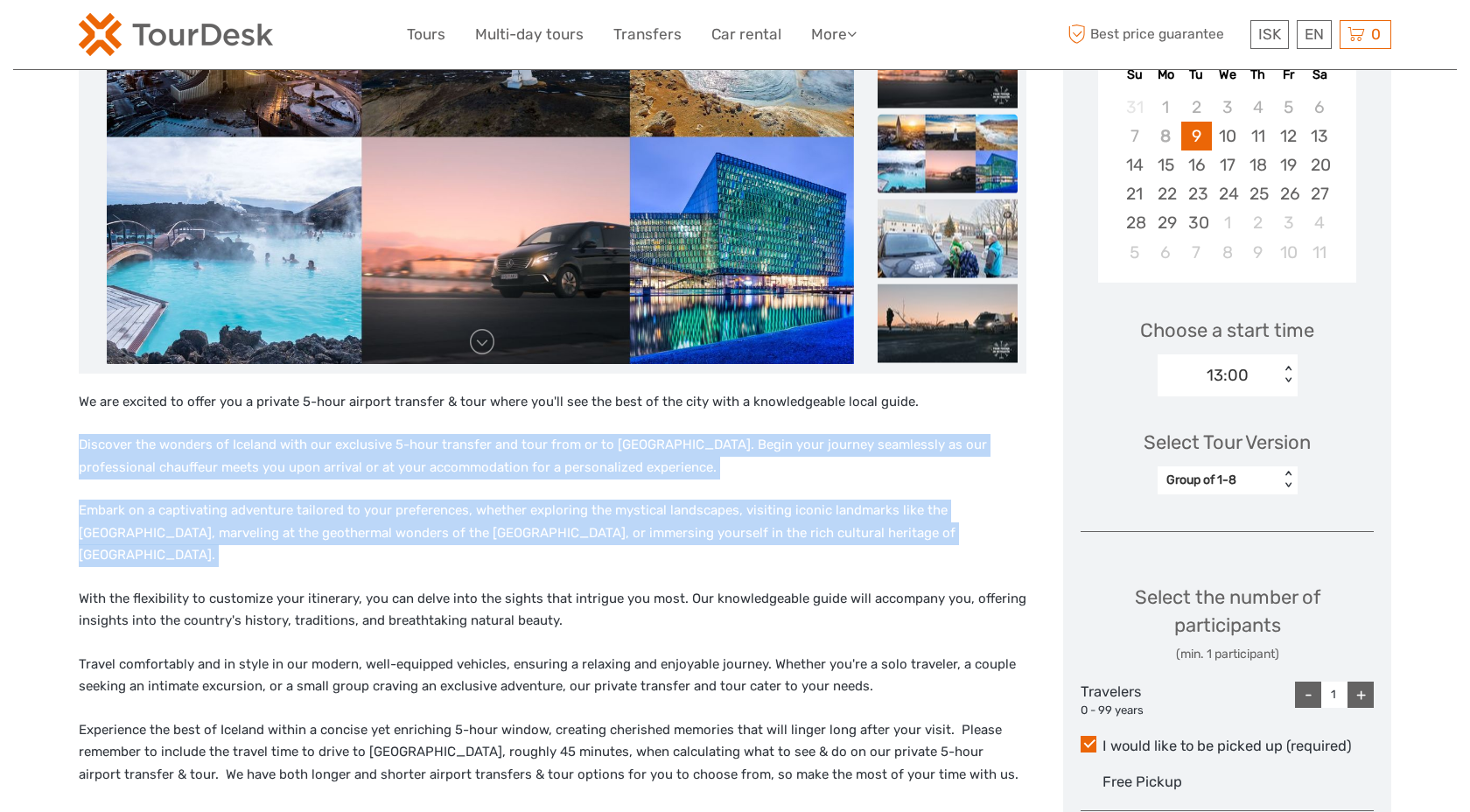
drag, startPoint x: 595, startPoint y: 417, endPoint x: 735, endPoint y: 544, distance: 189.0
drag, startPoint x: 735, startPoint y: 544, endPoint x: 635, endPoint y: 421, distance: 158.5
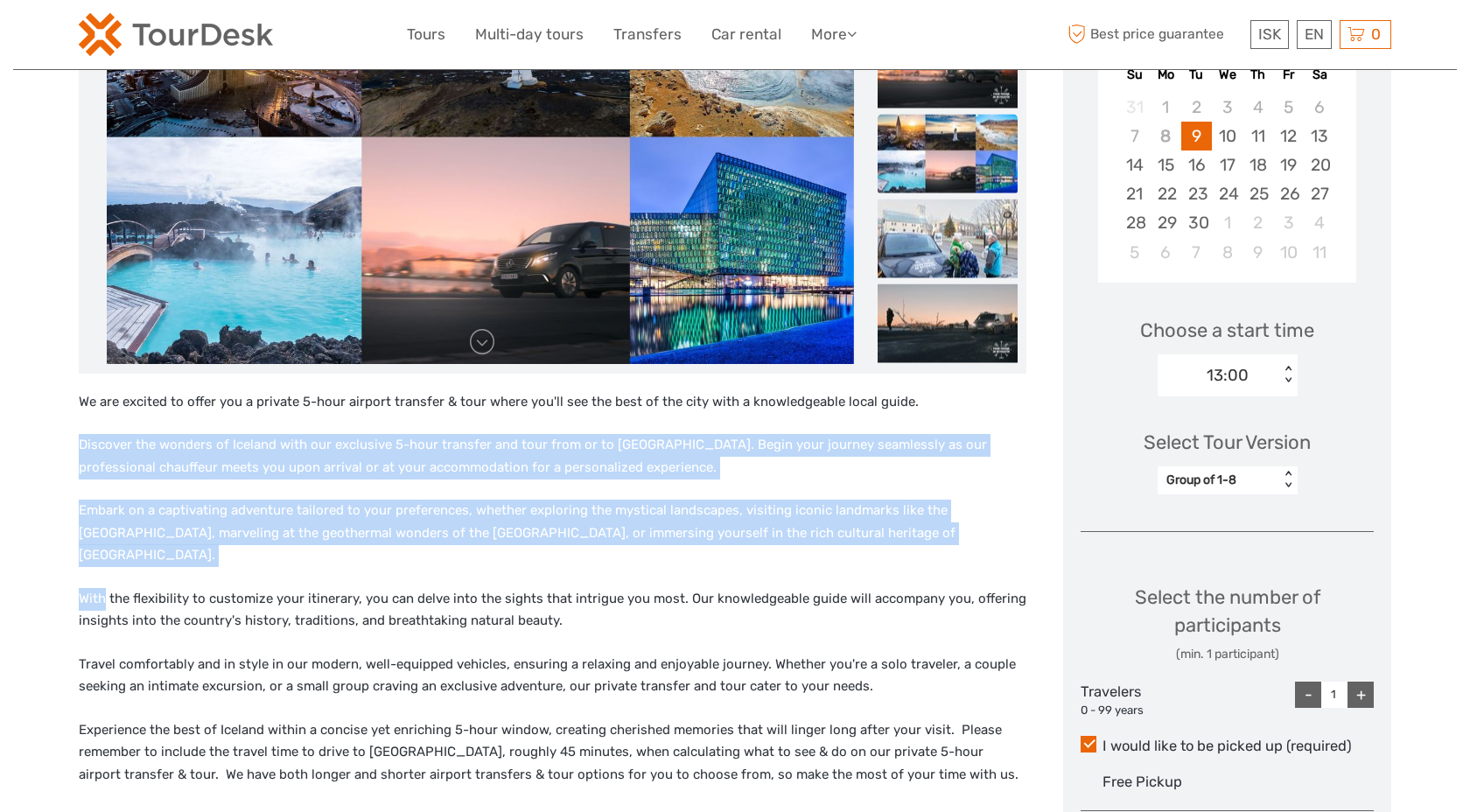
drag, startPoint x: 634, startPoint y: 420, endPoint x: 885, endPoint y: 525, distance: 272.1
click at [891, 525] on p "Embark on a captivating adventure tailored to your preferences, whether explori…" at bounding box center [552, 533] width 947 height 67
drag, startPoint x: 891, startPoint y: 525, endPoint x: 799, endPoint y: 432, distance: 130.8
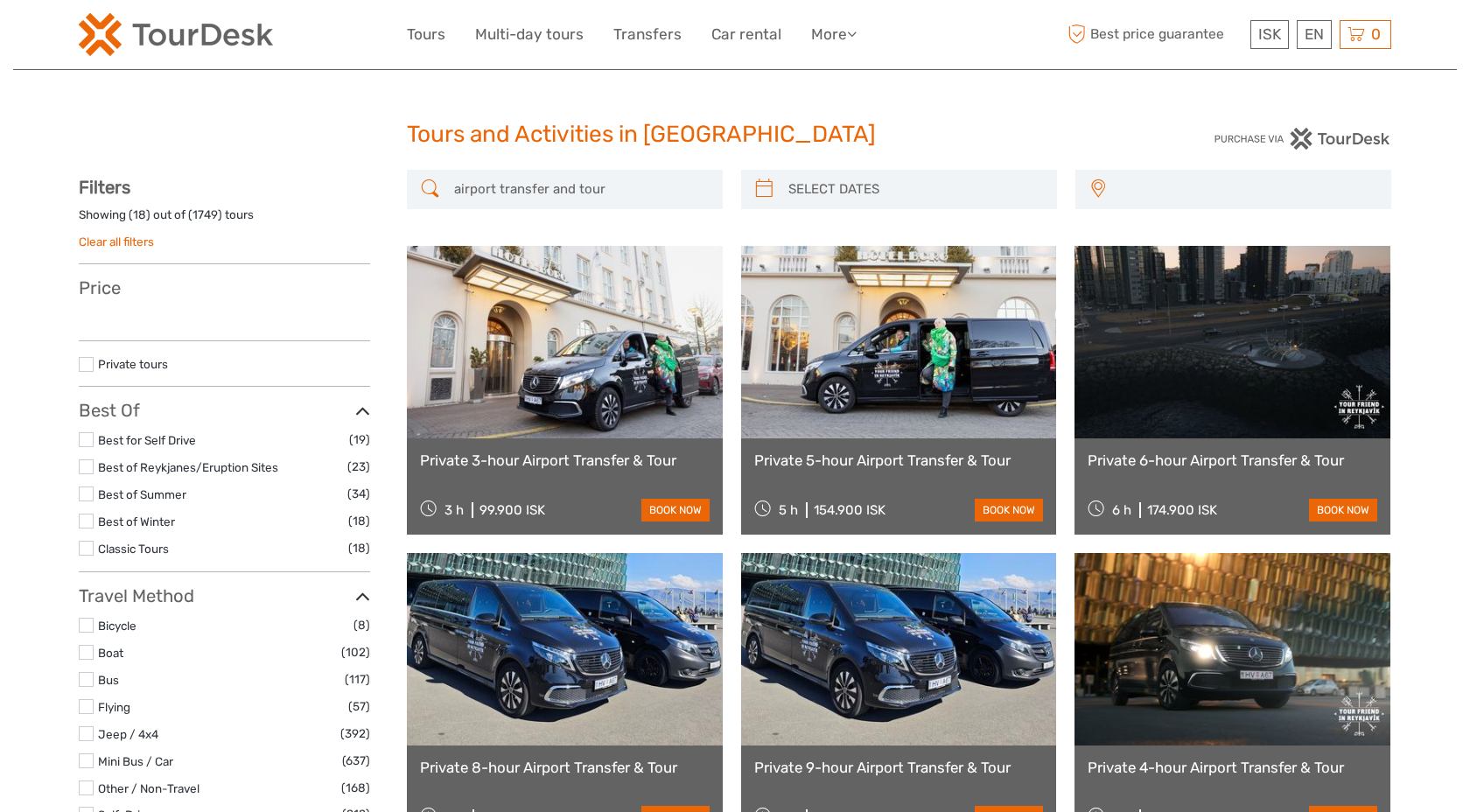
select select
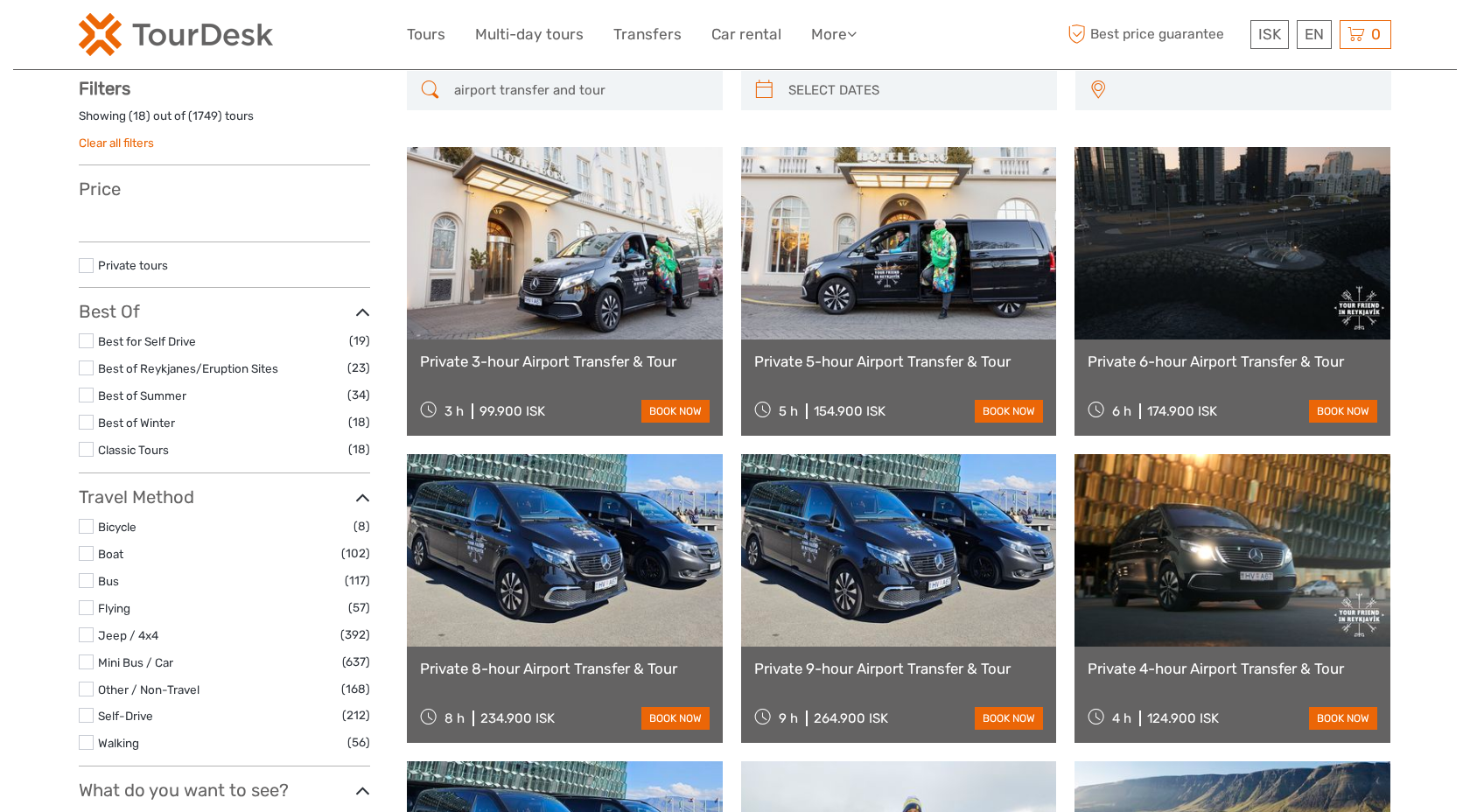
select select
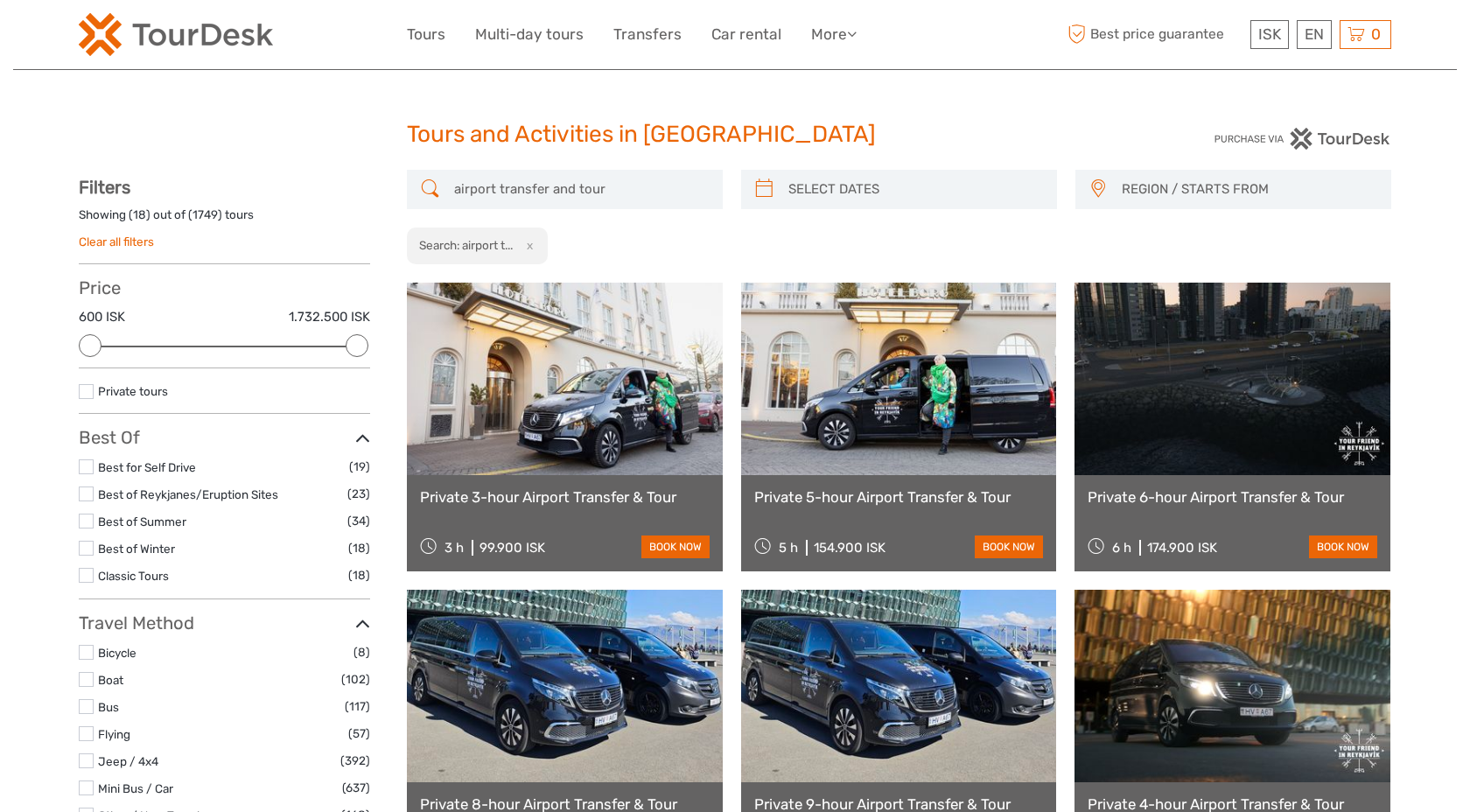
scroll to position [178, 0]
